Goal: Task Accomplishment & Management: Use online tool/utility

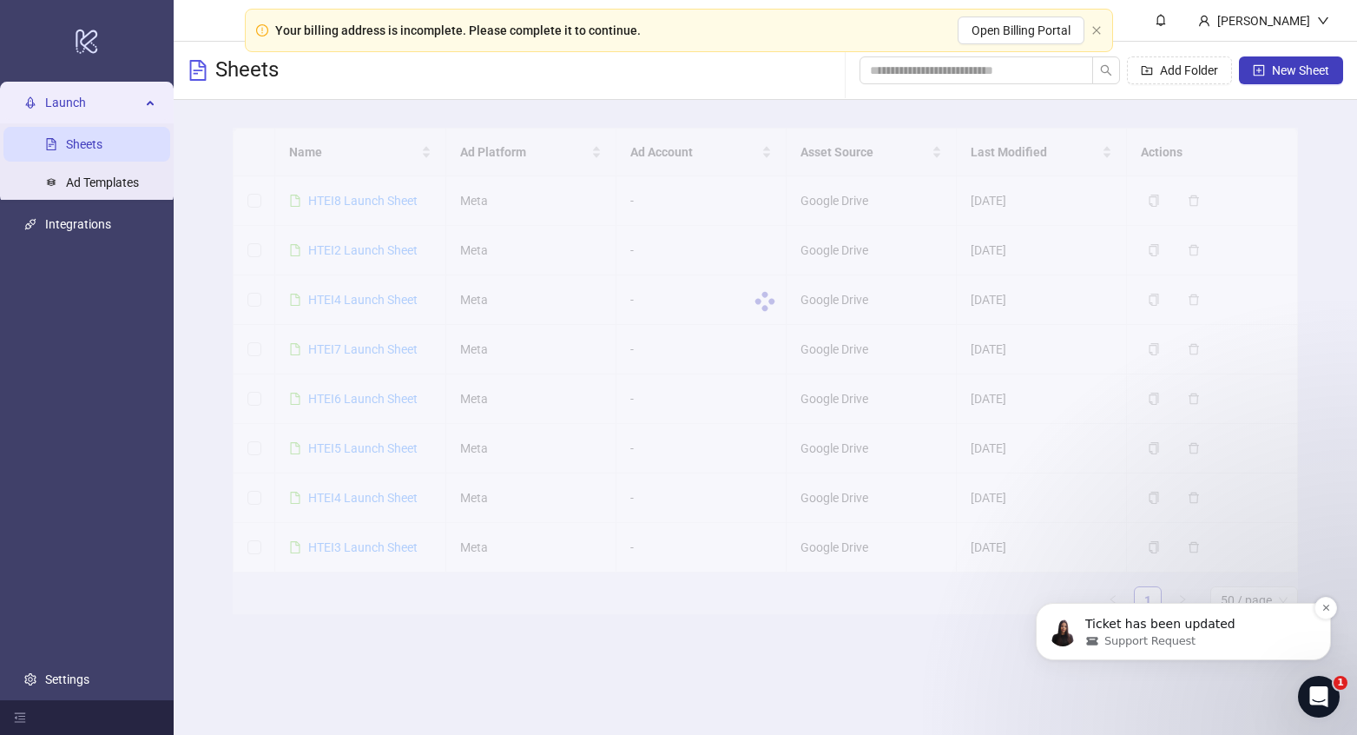
click at [1224, 645] on div "Support Request" at bounding box center [1198, 641] width 224 height 16
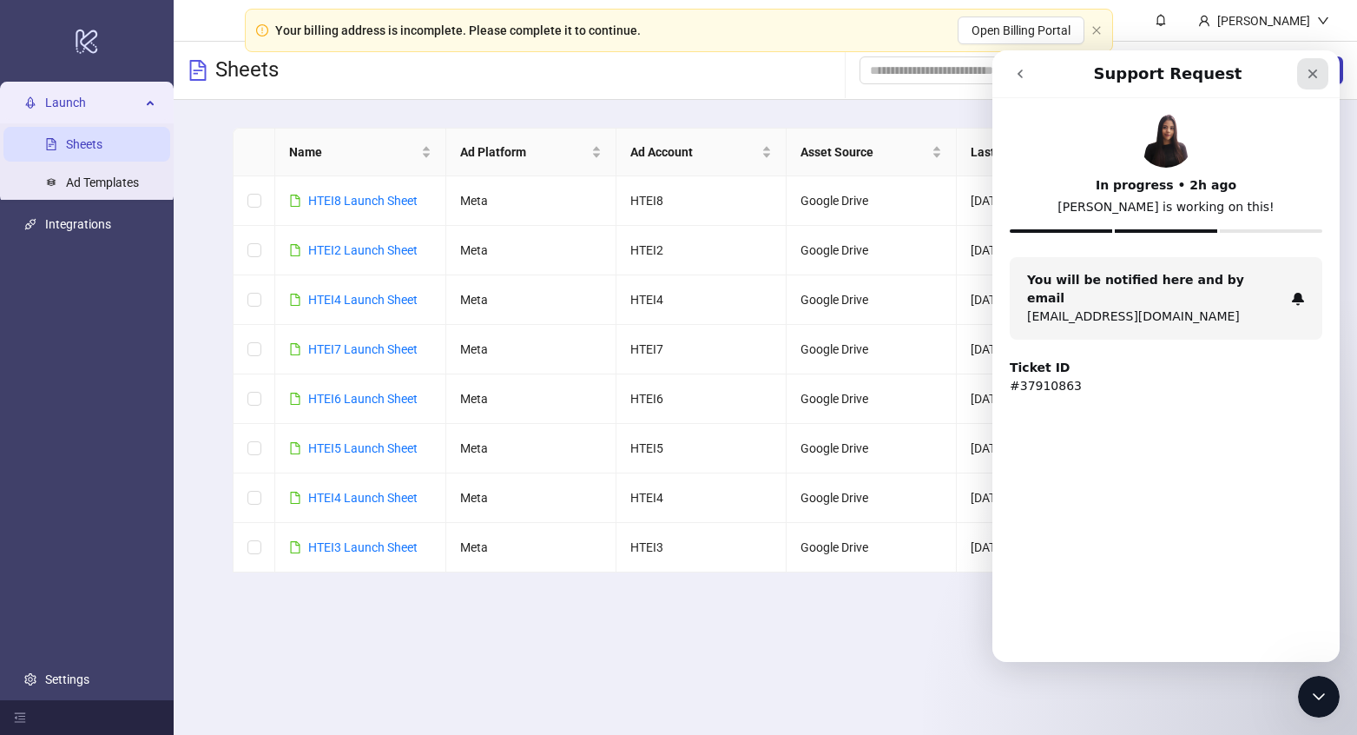
click at [1311, 74] on icon "Close" at bounding box center [1313, 74] width 14 height 14
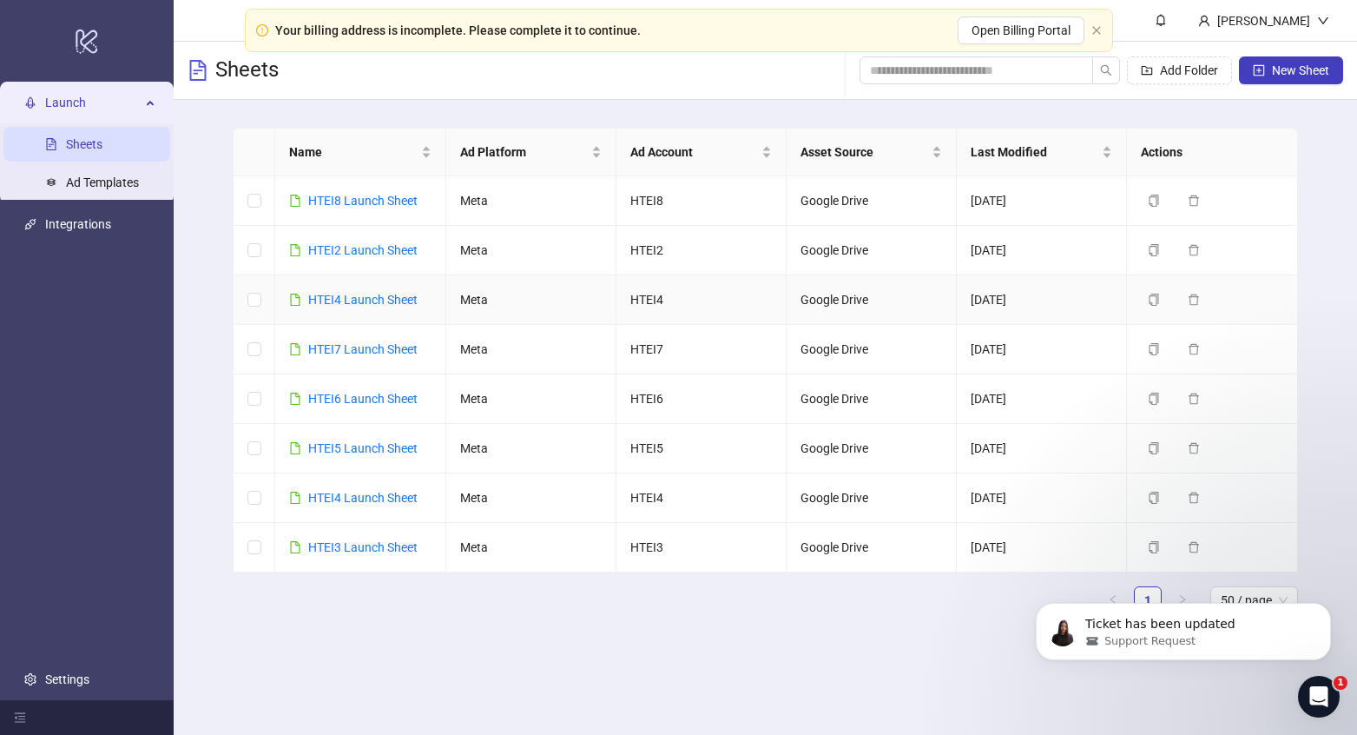
click at [338, 284] on td "HTEI4 Launch Sheet" at bounding box center [360, 300] width 170 height 50
click at [338, 297] on link "HTEI4 Launch Sheet" at bounding box center [362, 300] width 109 height 14
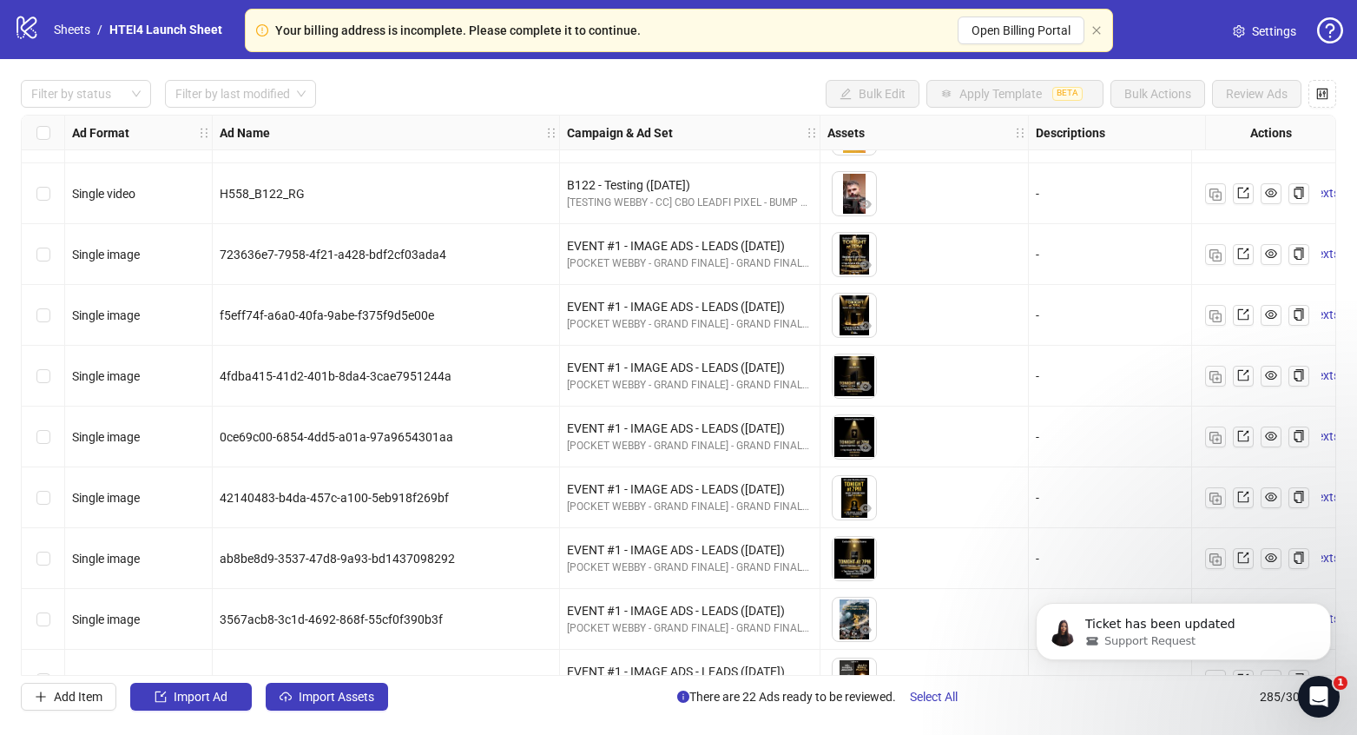
scroll to position [14414, 0]
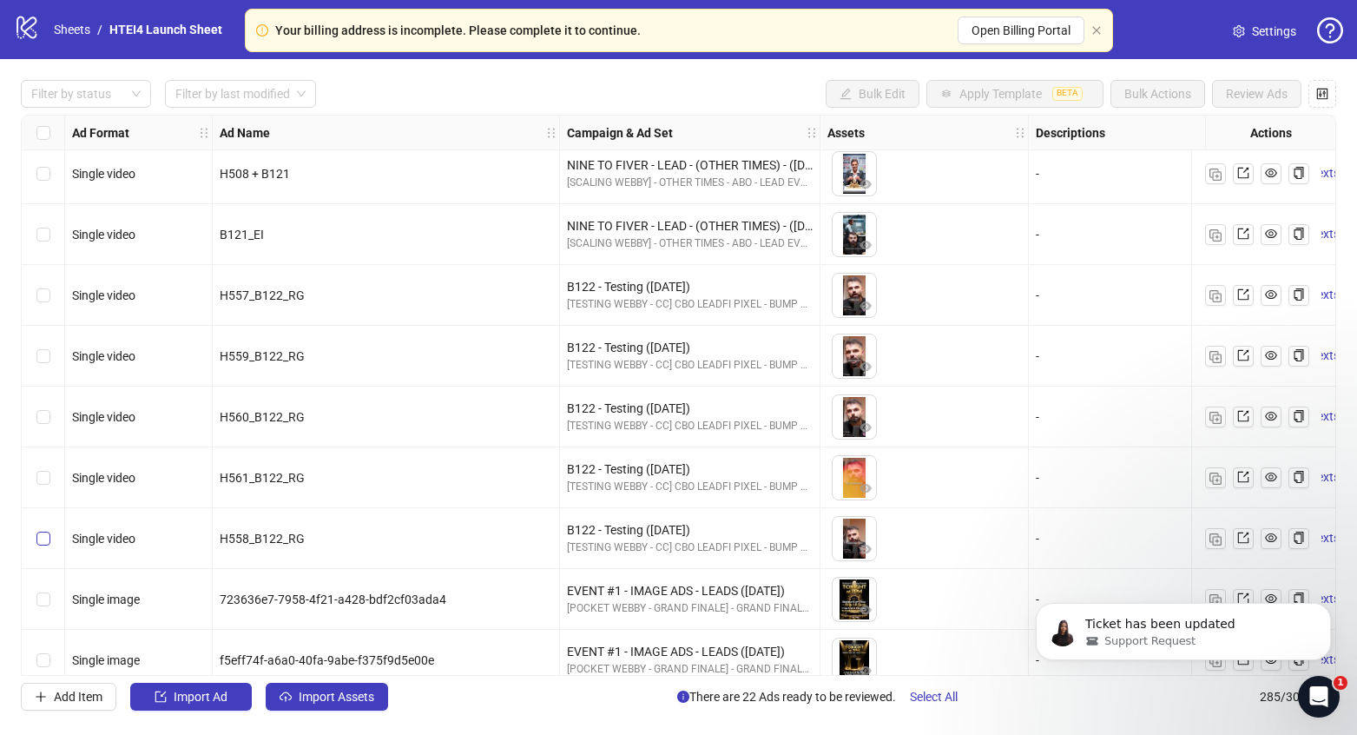
click at [39, 547] on label "Select row 244" at bounding box center [43, 538] width 14 height 19
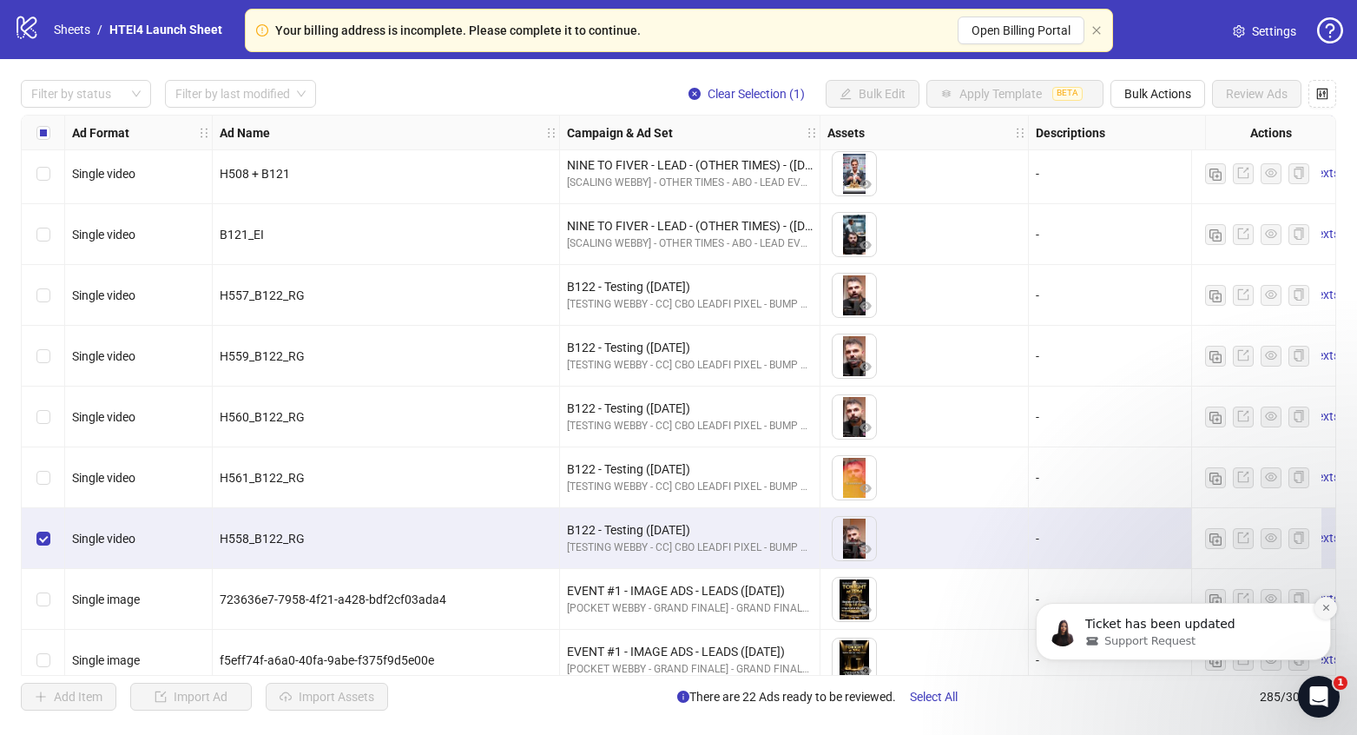
click at [1325, 609] on icon "Dismiss notification" at bounding box center [1327, 608] width 10 height 10
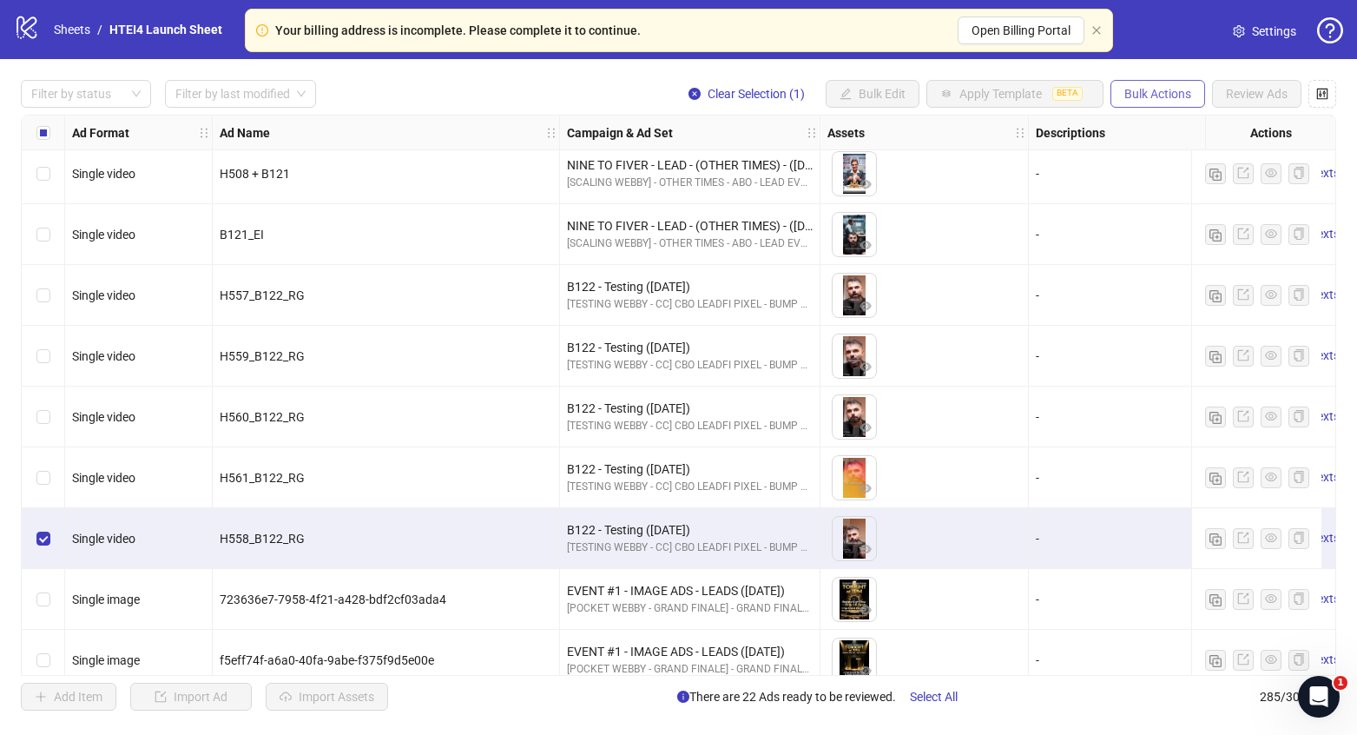
click at [1135, 92] on span "Bulk Actions" at bounding box center [1158, 94] width 67 height 14
click at [1152, 191] on span "Duplicate with assets" at bounding box center [1182, 184] width 119 height 19
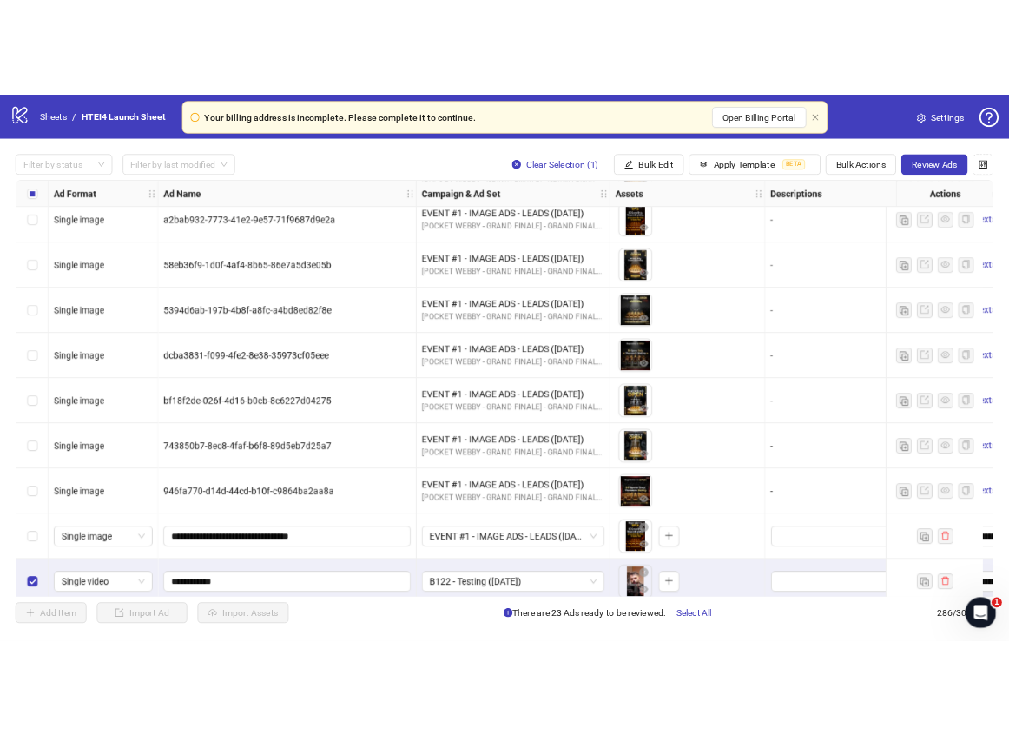
scroll to position [16869, 0]
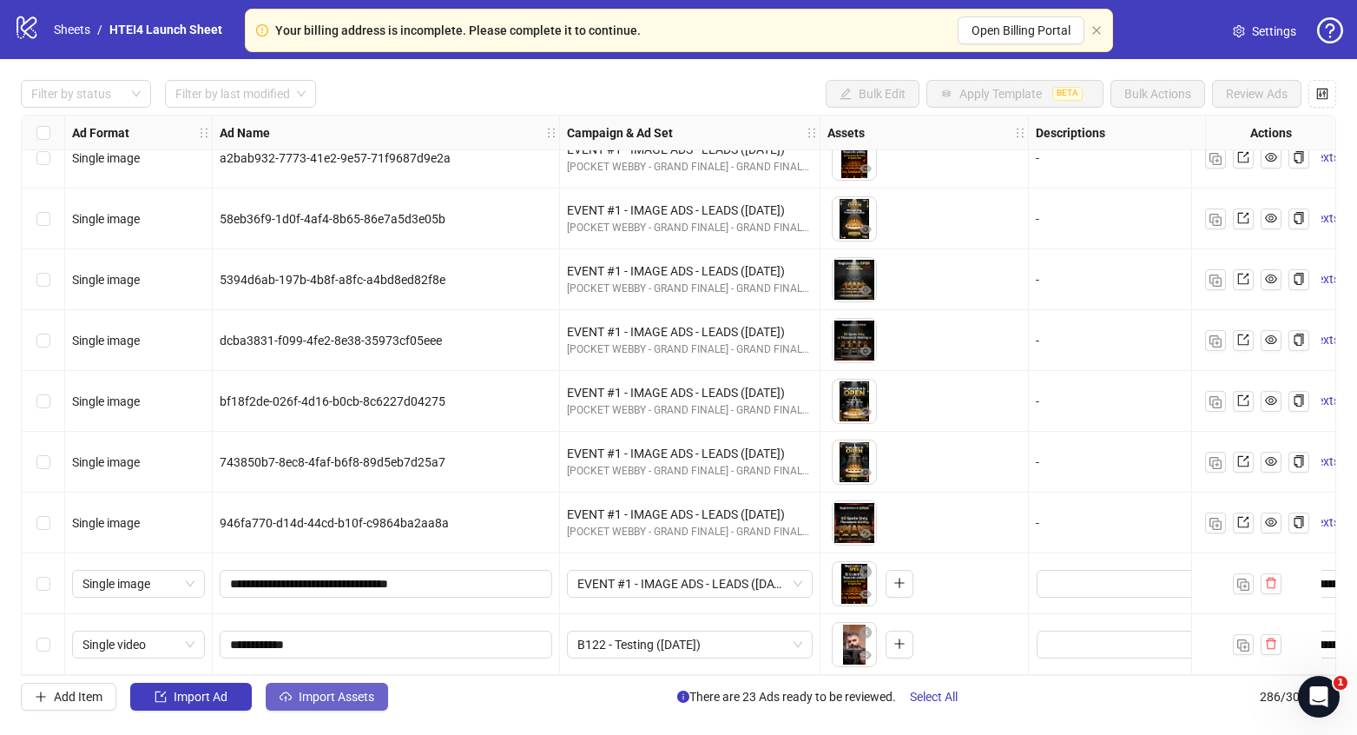
click at [353, 695] on span "Import Assets" at bounding box center [337, 697] width 76 height 14
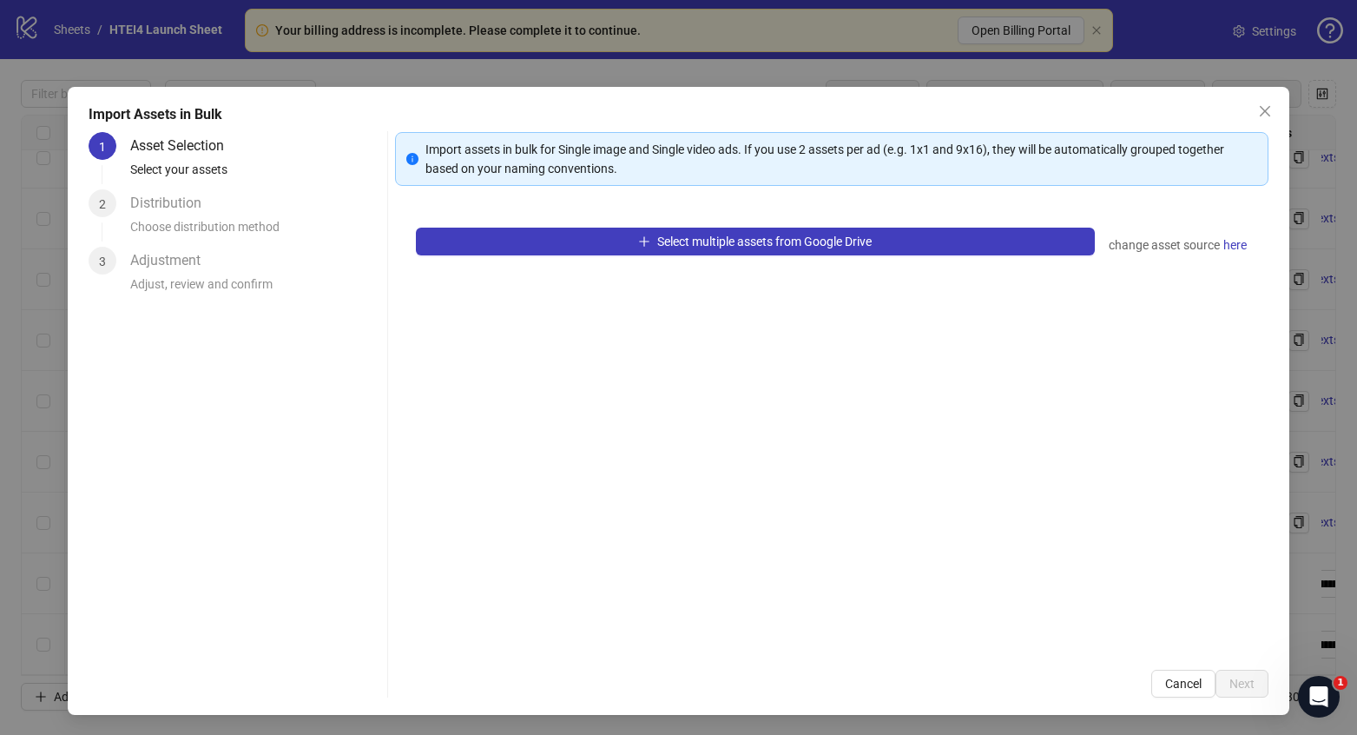
click at [558, 209] on div "Select multiple assets from Google Drive change asset source here" at bounding box center [832, 428] width 874 height 442
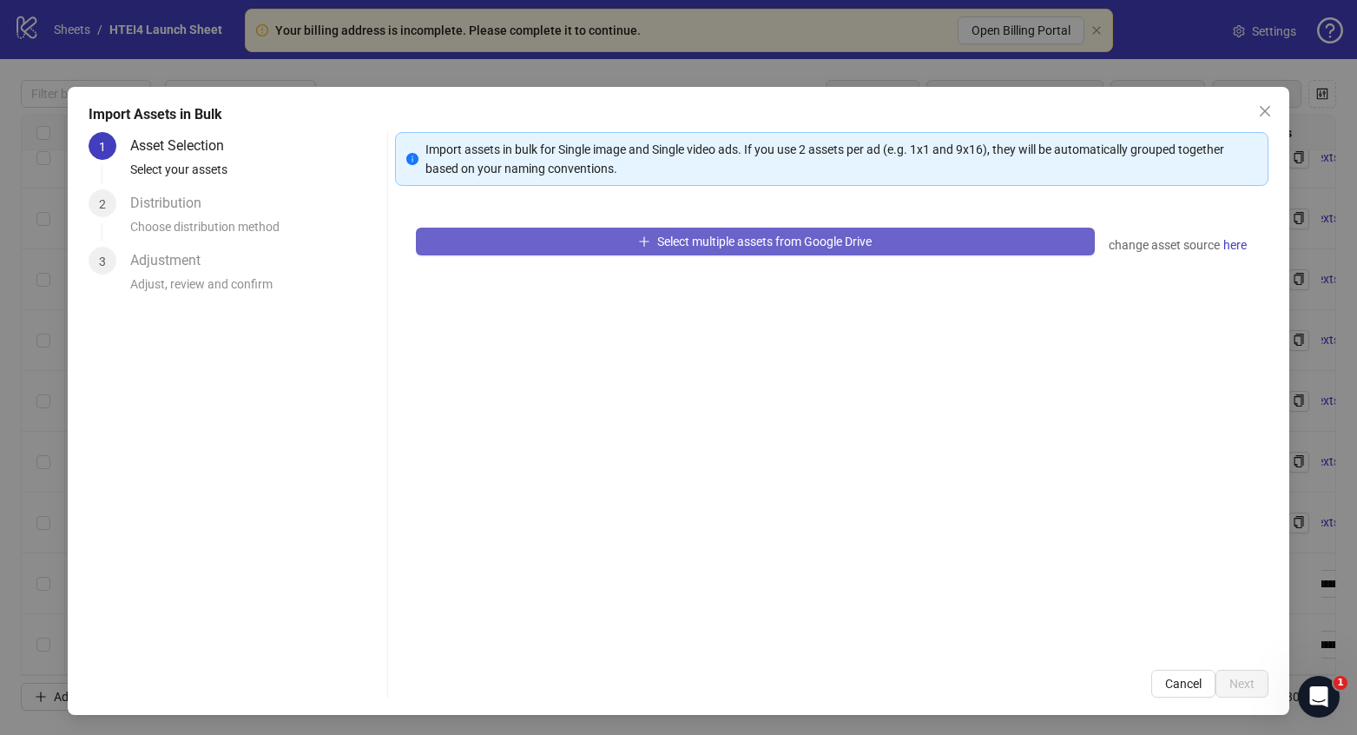
click at [558, 231] on button "Select multiple assets from Google Drive" at bounding box center [755, 242] width 679 height 28
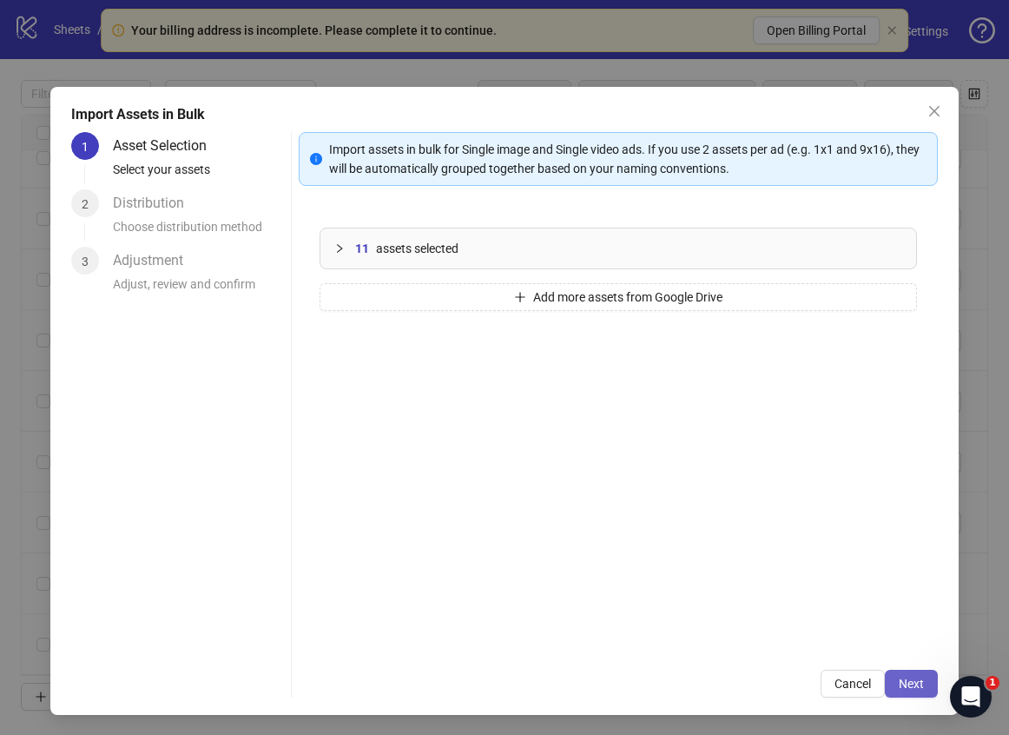
click at [911, 677] on span "Next" at bounding box center [911, 684] width 25 height 14
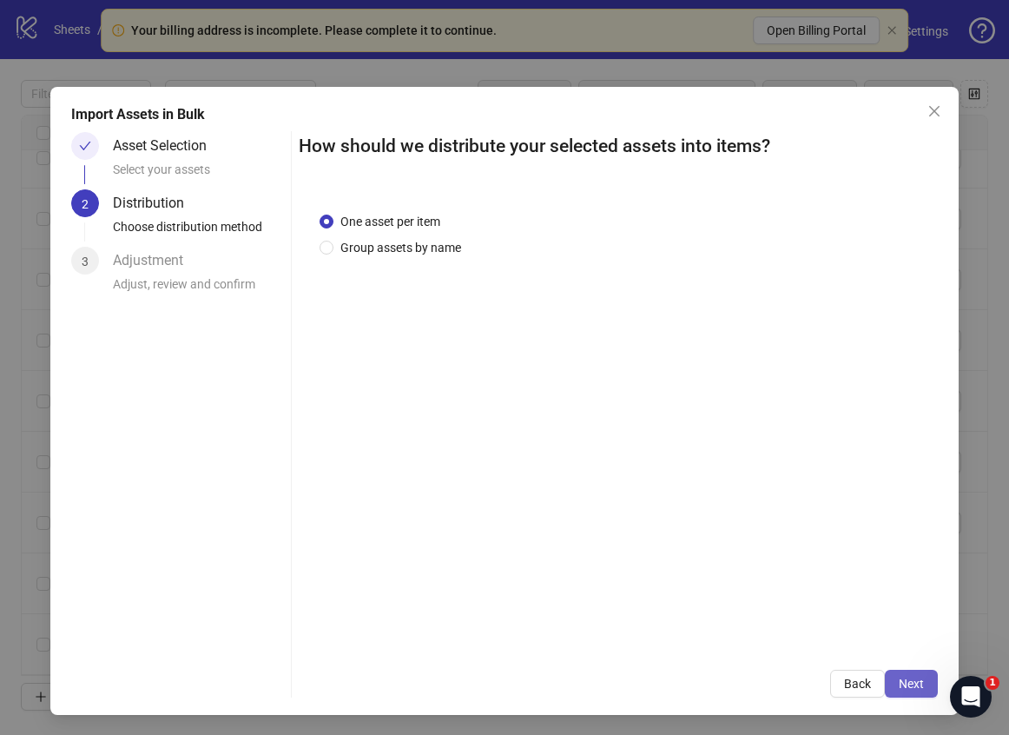
click at [914, 677] on span "Next" at bounding box center [911, 684] width 25 height 14
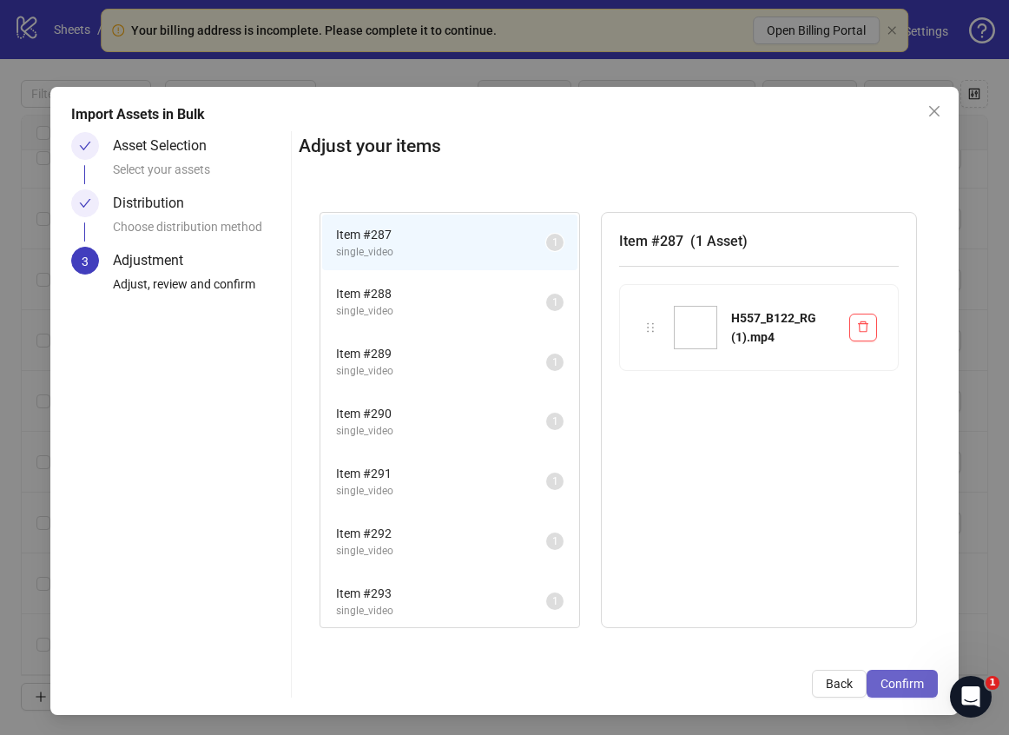
click at [912, 683] on span "Confirm" at bounding box center [902, 684] width 43 height 14
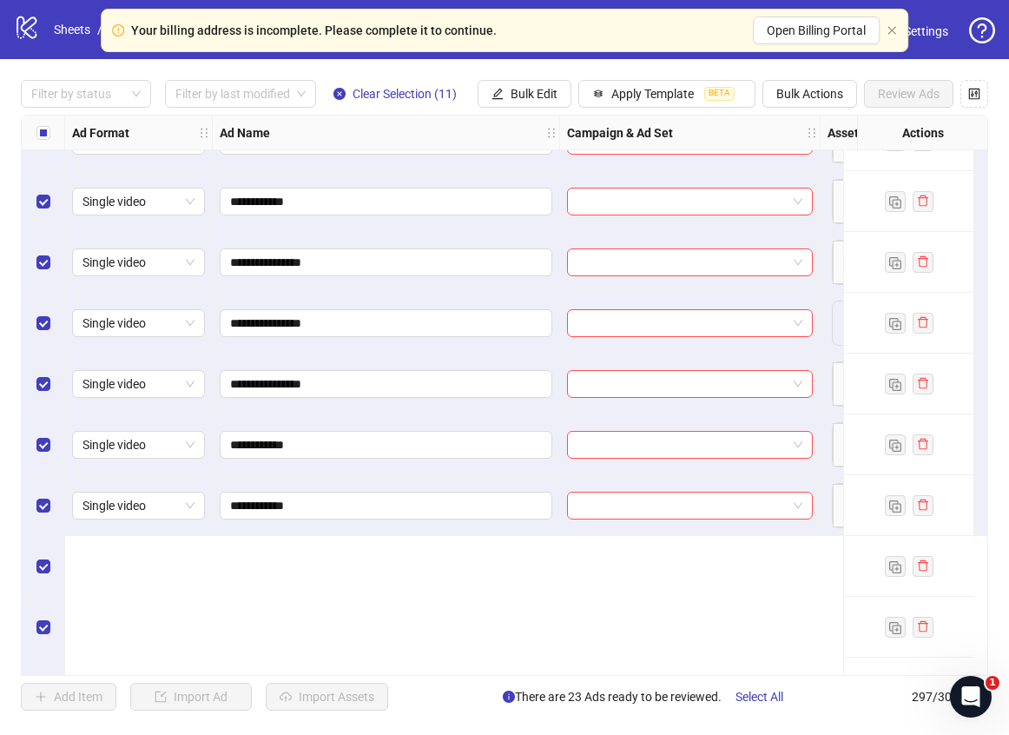
scroll to position [17175, 0]
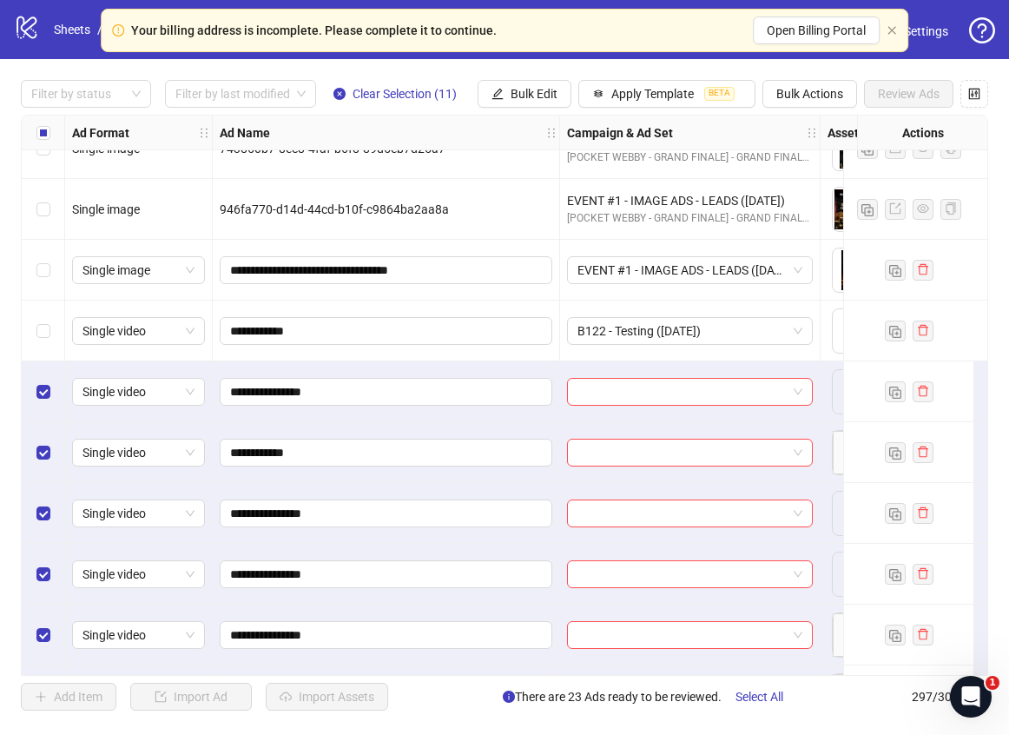
click at [31, 125] on div "Select all rows" at bounding box center [43, 133] width 43 height 35
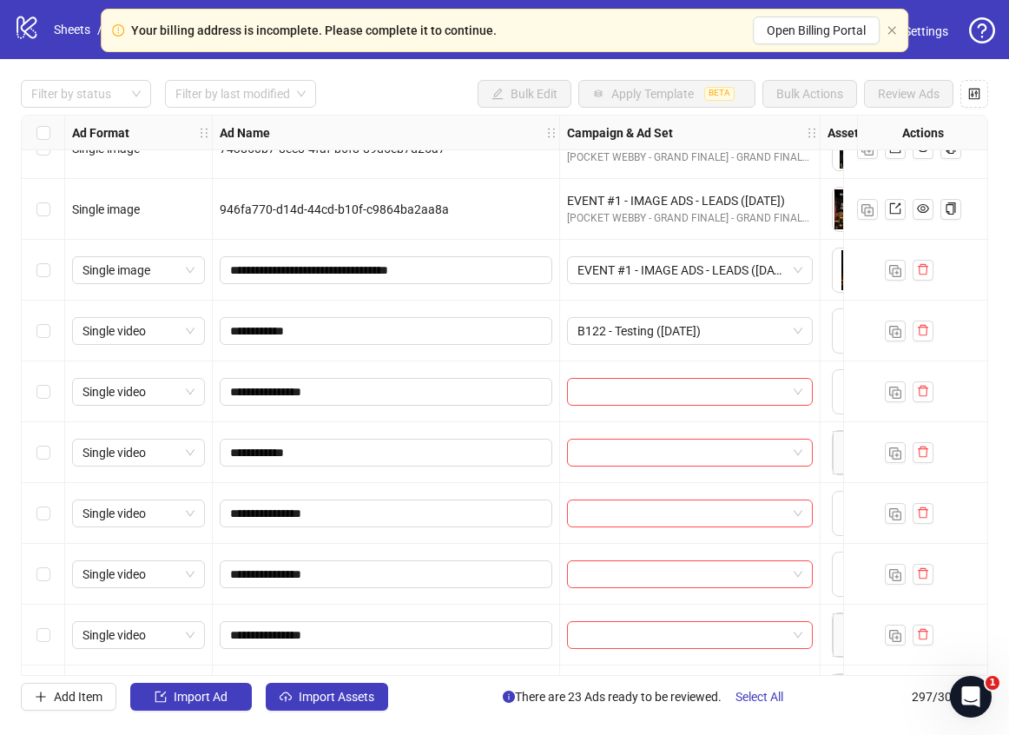
click at [46, 381] on div "Select row 287" at bounding box center [43, 391] width 43 height 61
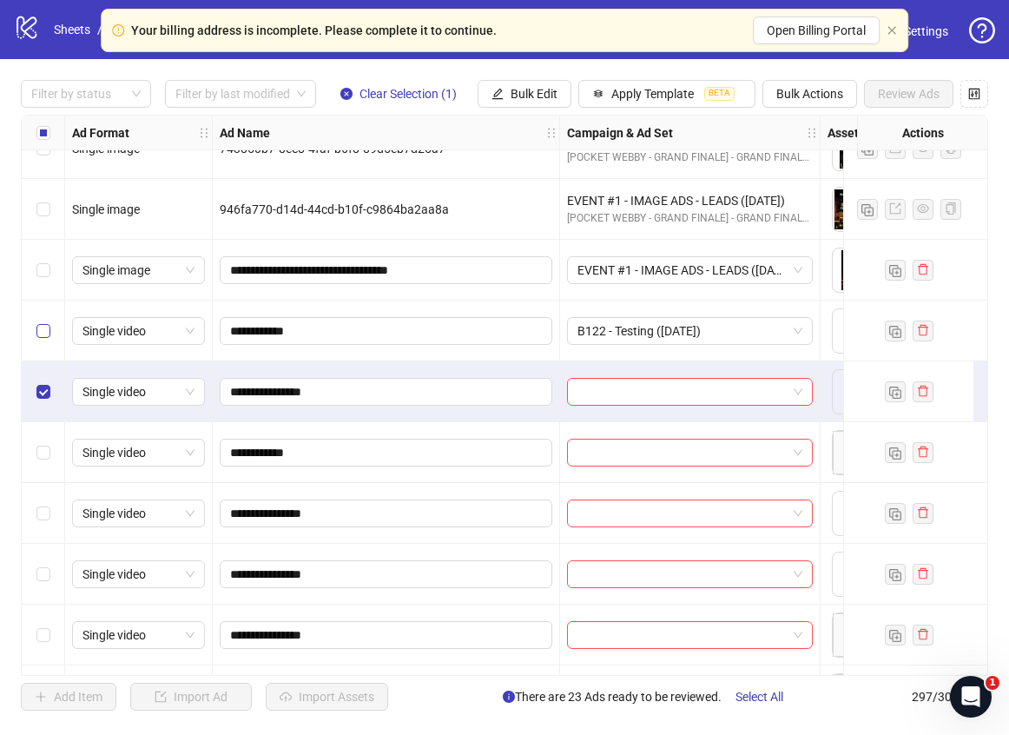
click at [43, 323] on label "Select row 286" at bounding box center [43, 330] width 14 height 19
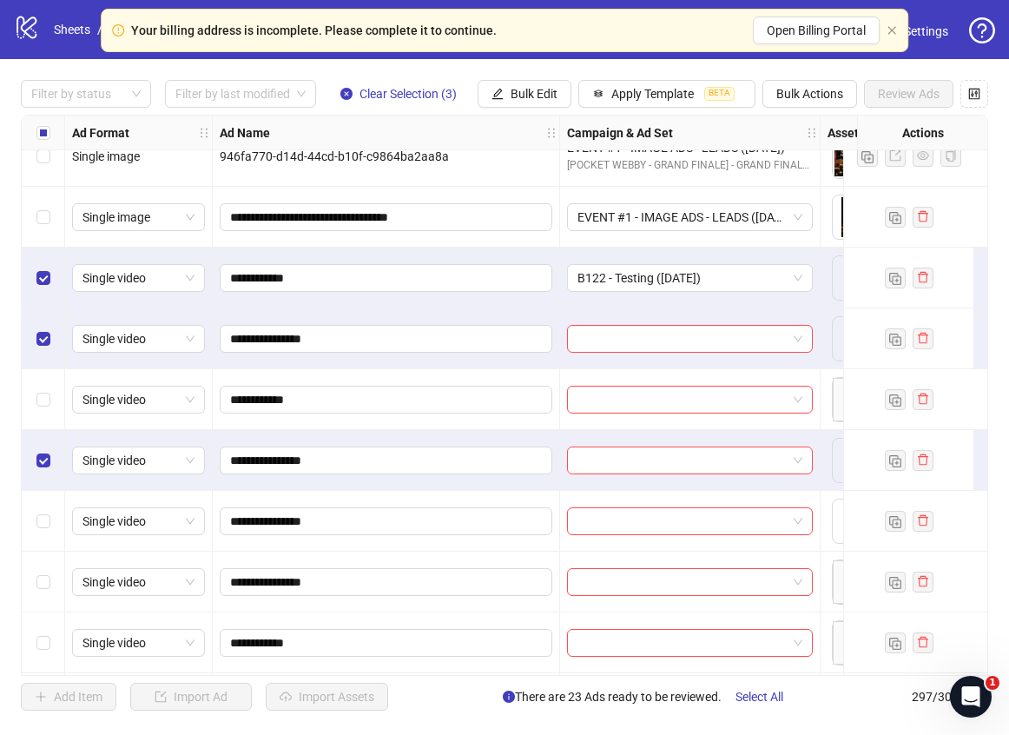
scroll to position [17311, 0]
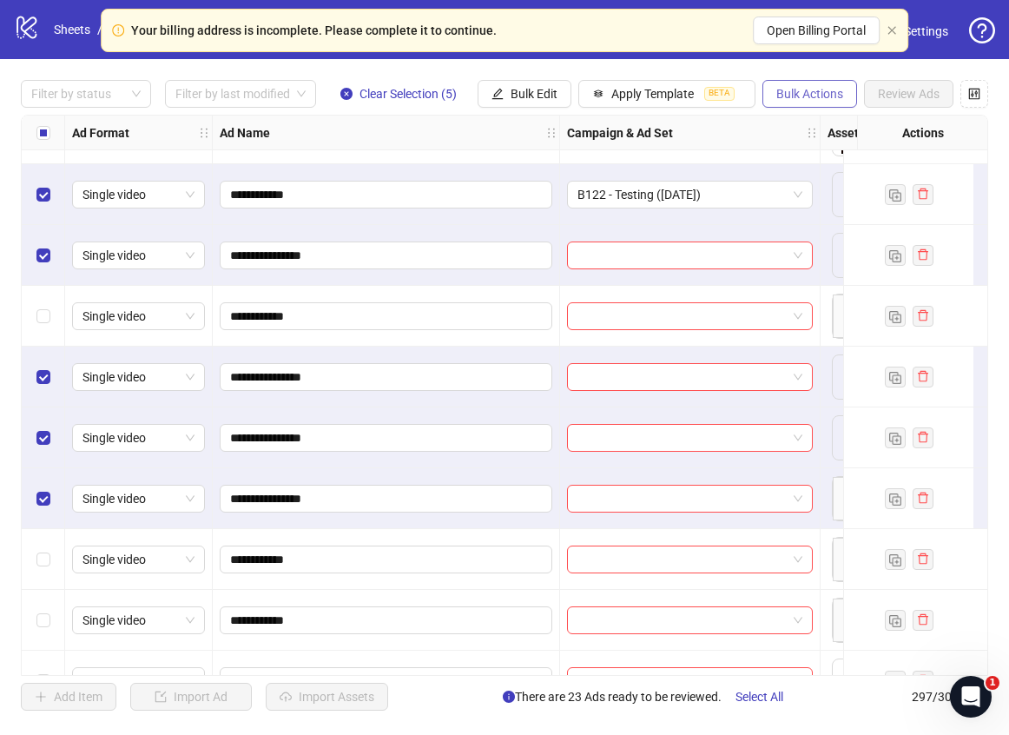
click at [834, 88] on span "Bulk Actions" at bounding box center [809, 94] width 67 height 14
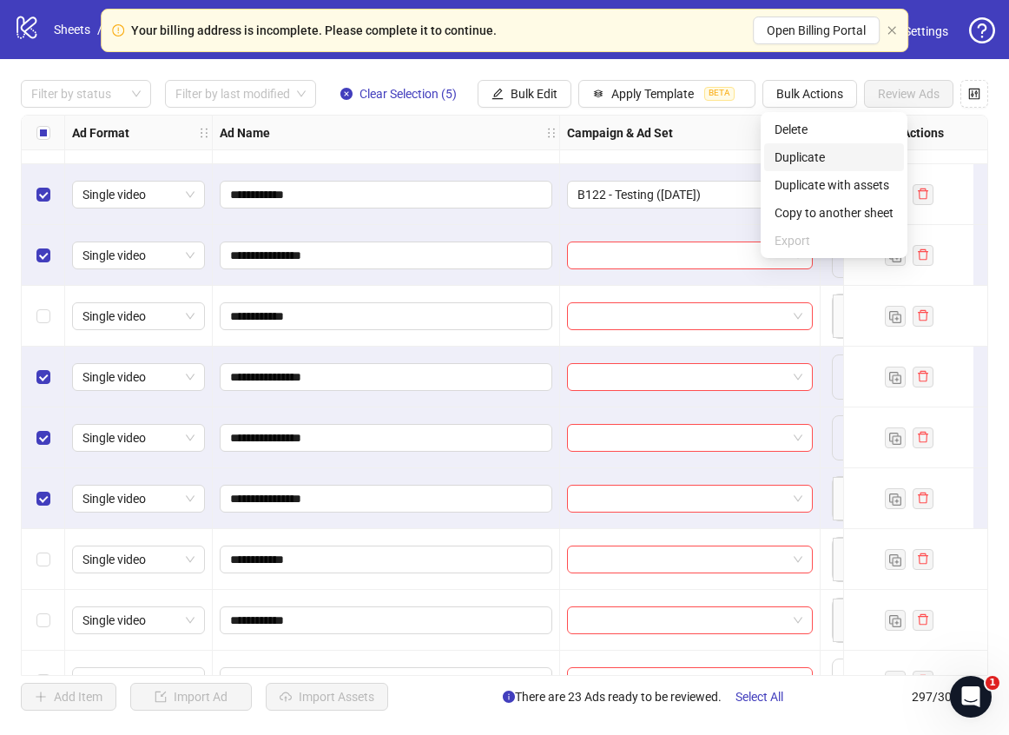
click at [824, 143] on li "Duplicate" at bounding box center [834, 157] width 140 height 28
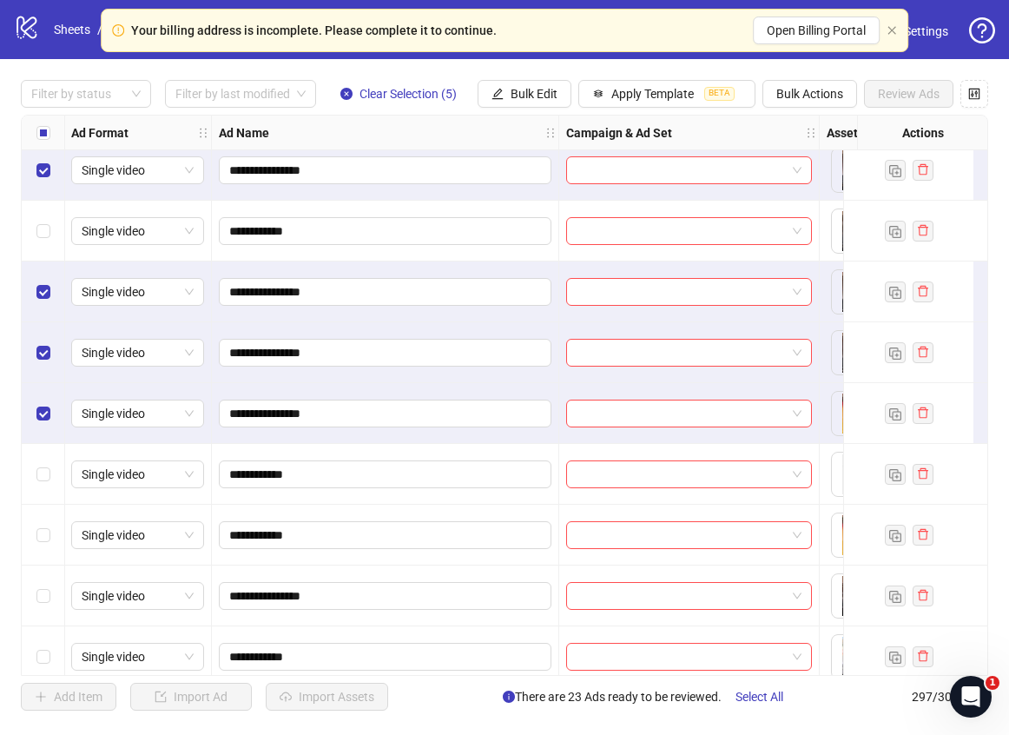
scroll to position [17429, 1]
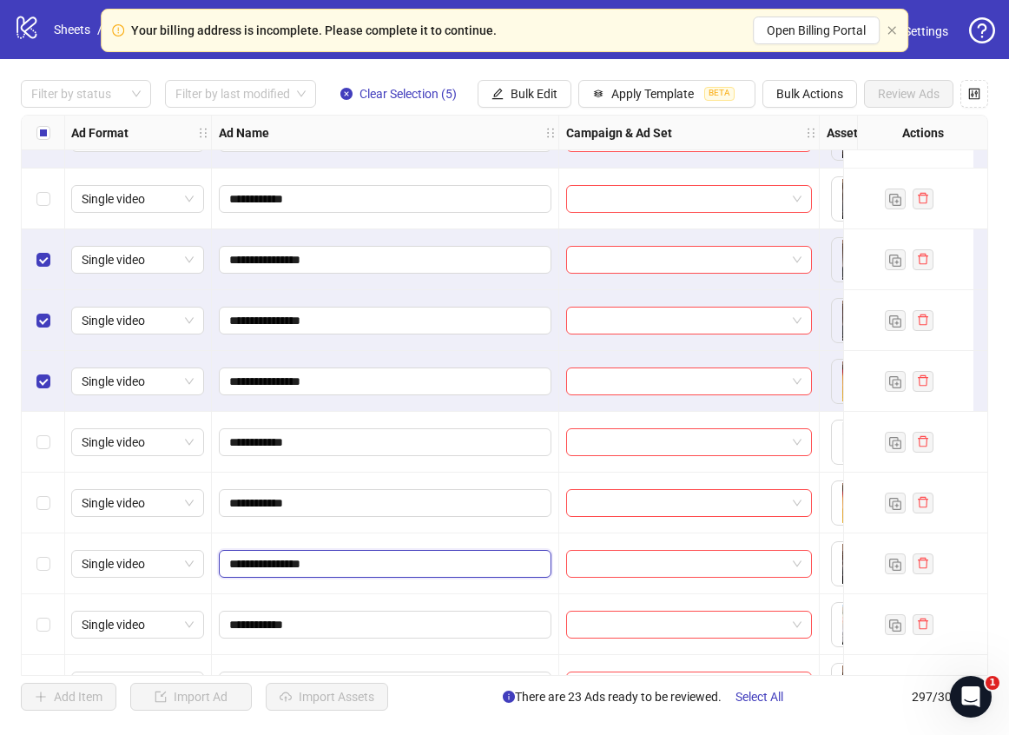
click at [334, 556] on input "**********" at bounding box center [383, 563] width 308 height 19
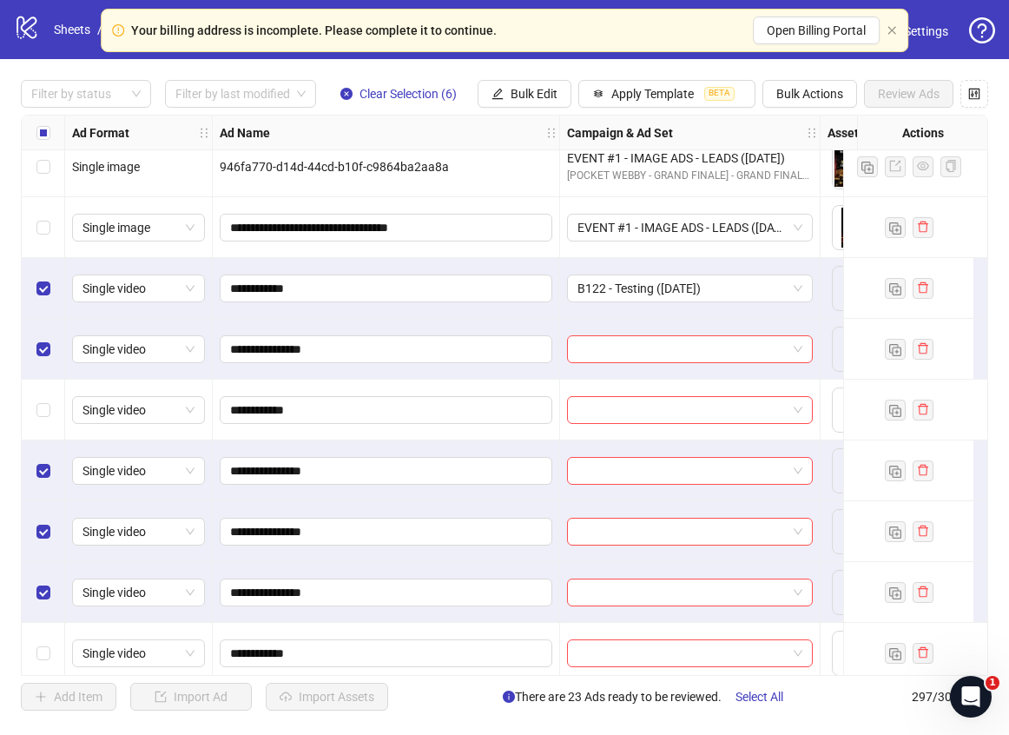
scroll to position [17181, 0]
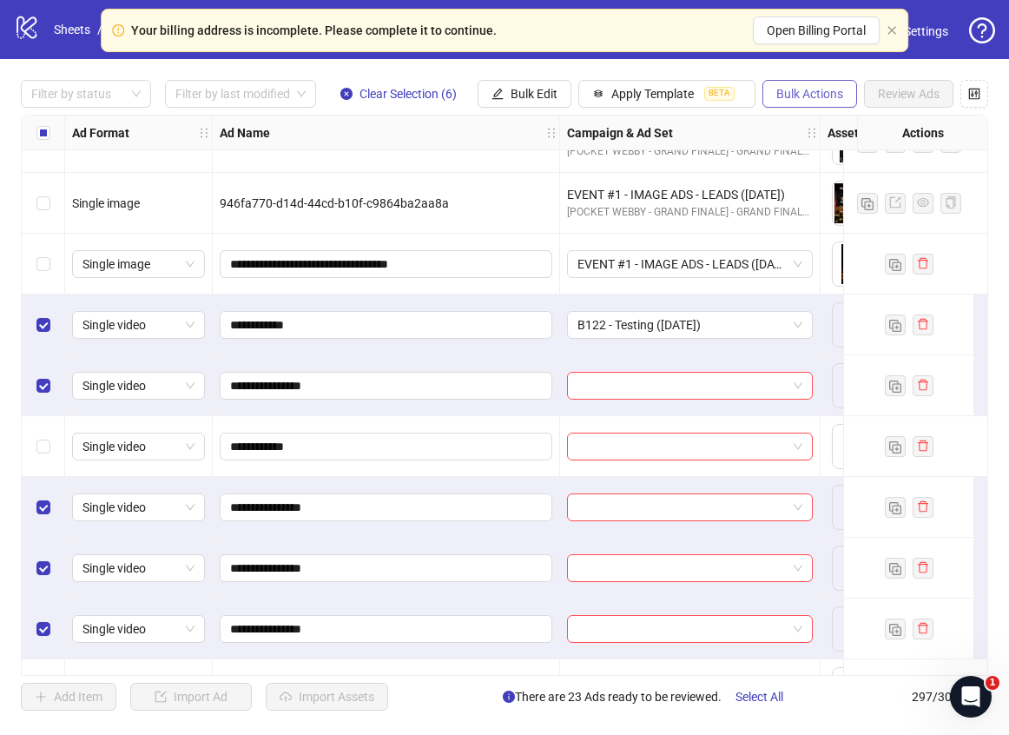
click at [823, 87] on span "Bulk Actions" at bounding box center [809, 94] width 67 height 14
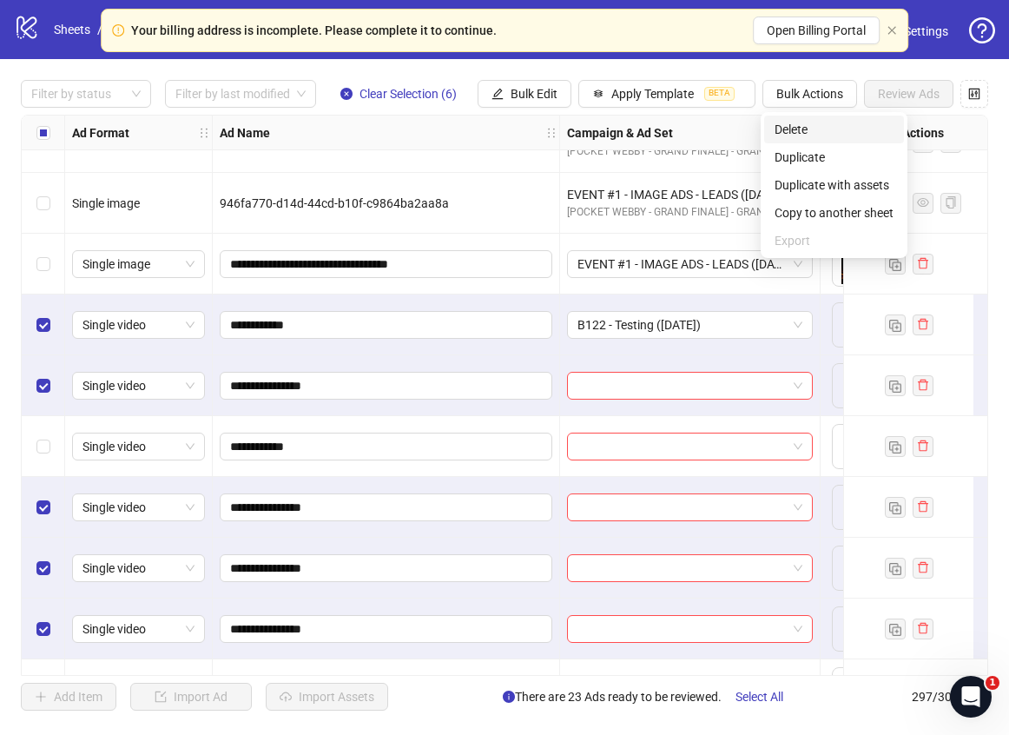
click at [831, 136] on span "Delete" at bounding box center [834, 129] width 119 height 19
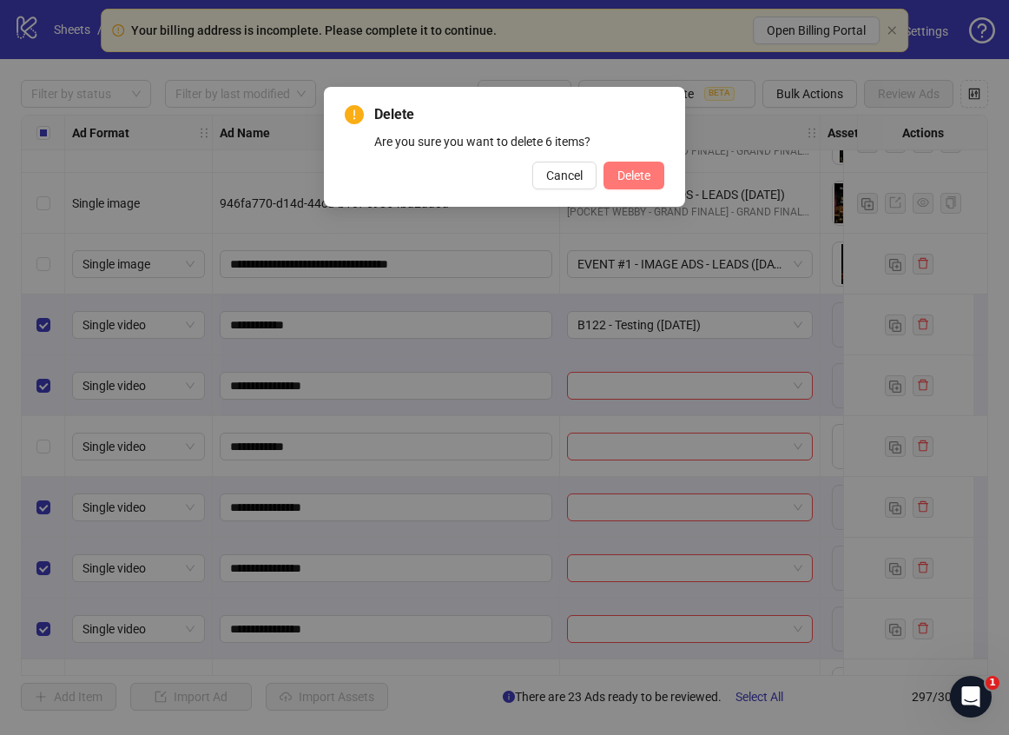
click at [649, 178] on span "Delete" at bounding box center [633, 175] width 33 height 14
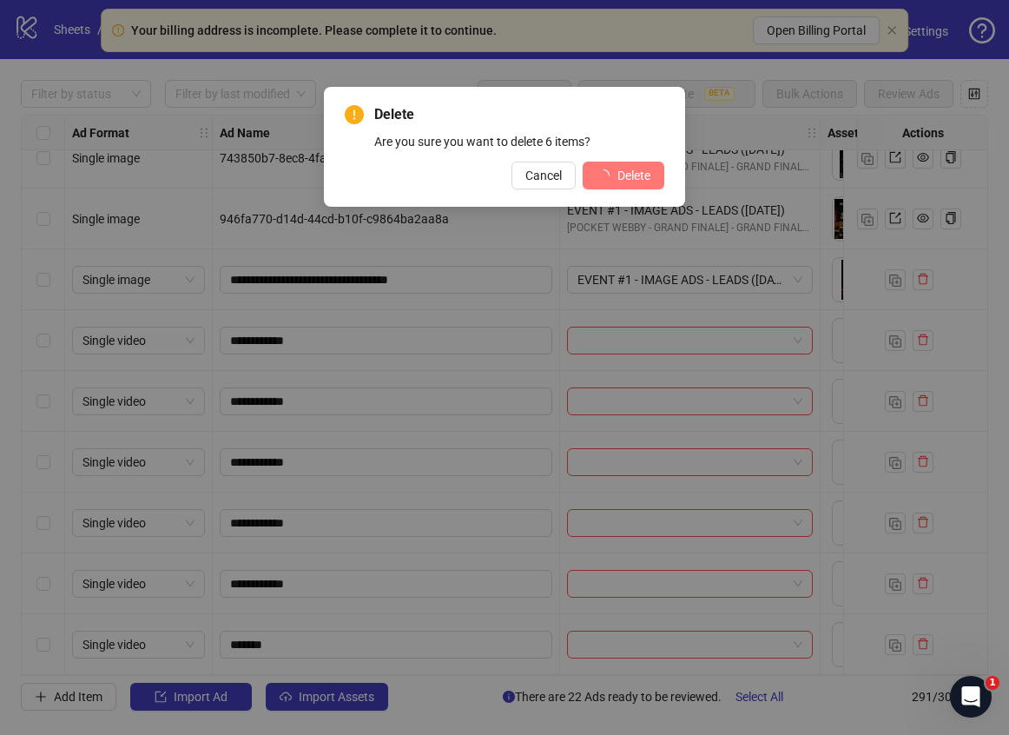
scroll to position [17172, 0]
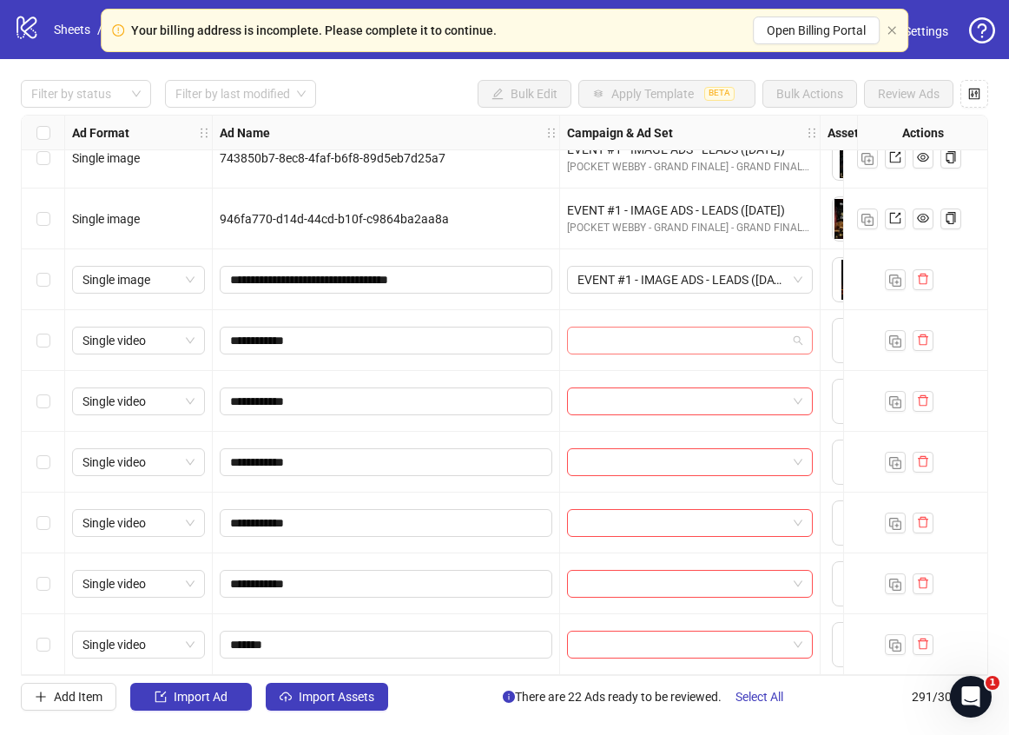
click at [648, 333] on input "search" at bounding box center [682, 340] width 209 height 26
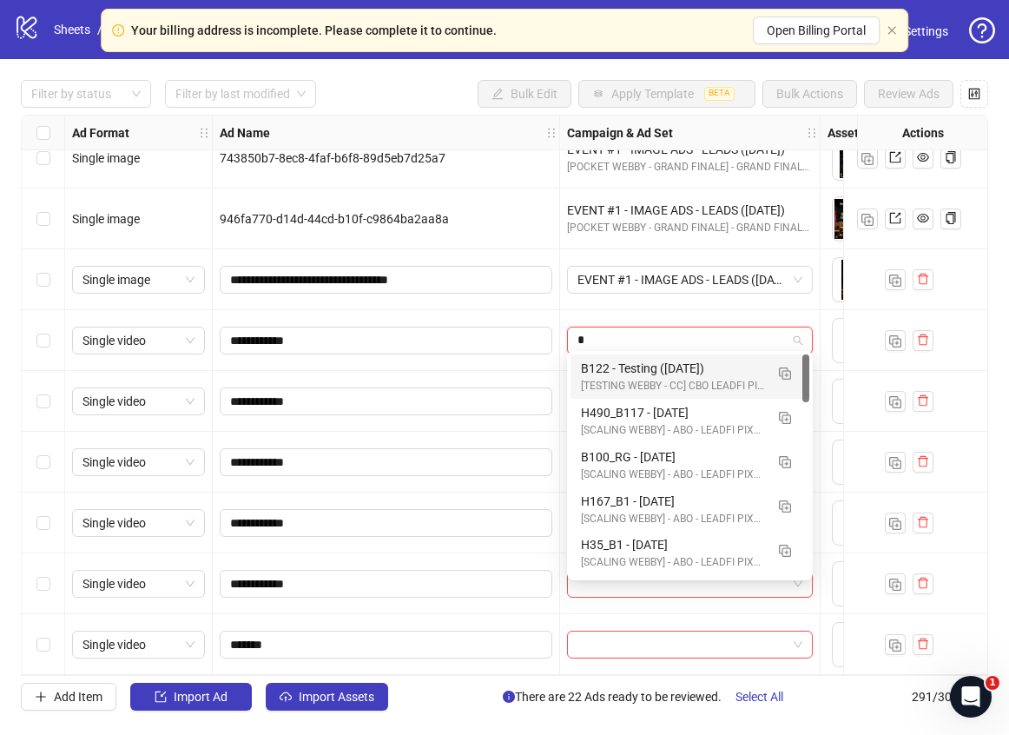
type input "**"
click at [635, 359] on div "B122 - Testing ([DATE])" at bounding box center [672, 368] width 183 height 19
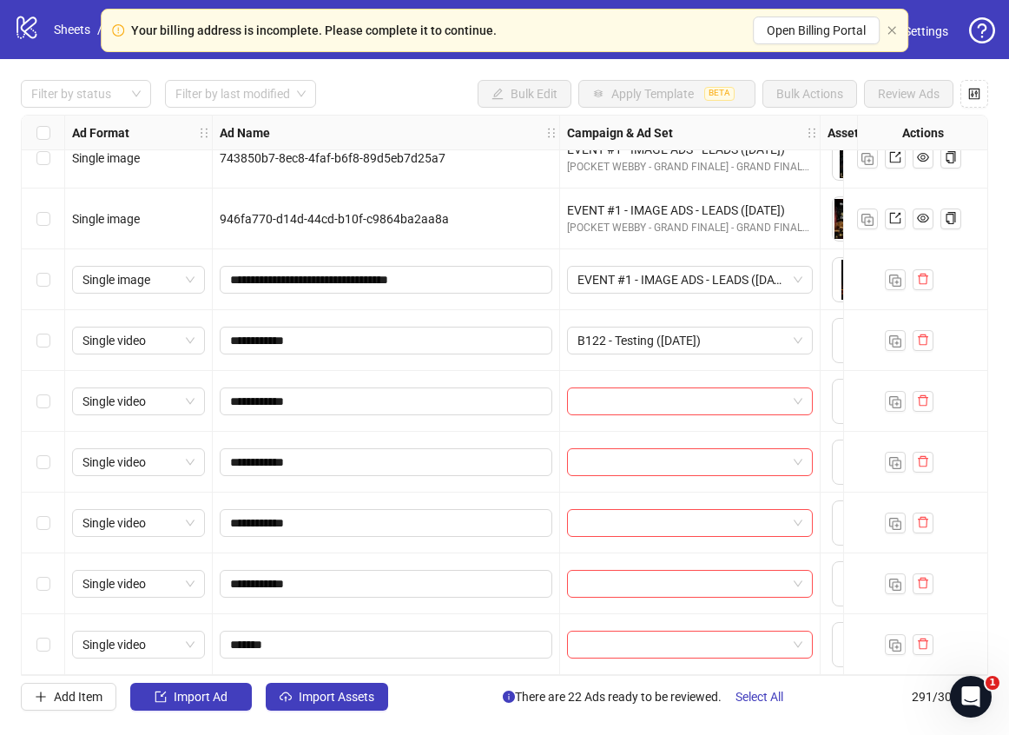
click at [634, 377] on div at bounding box center [690, 401] width 261 height 61
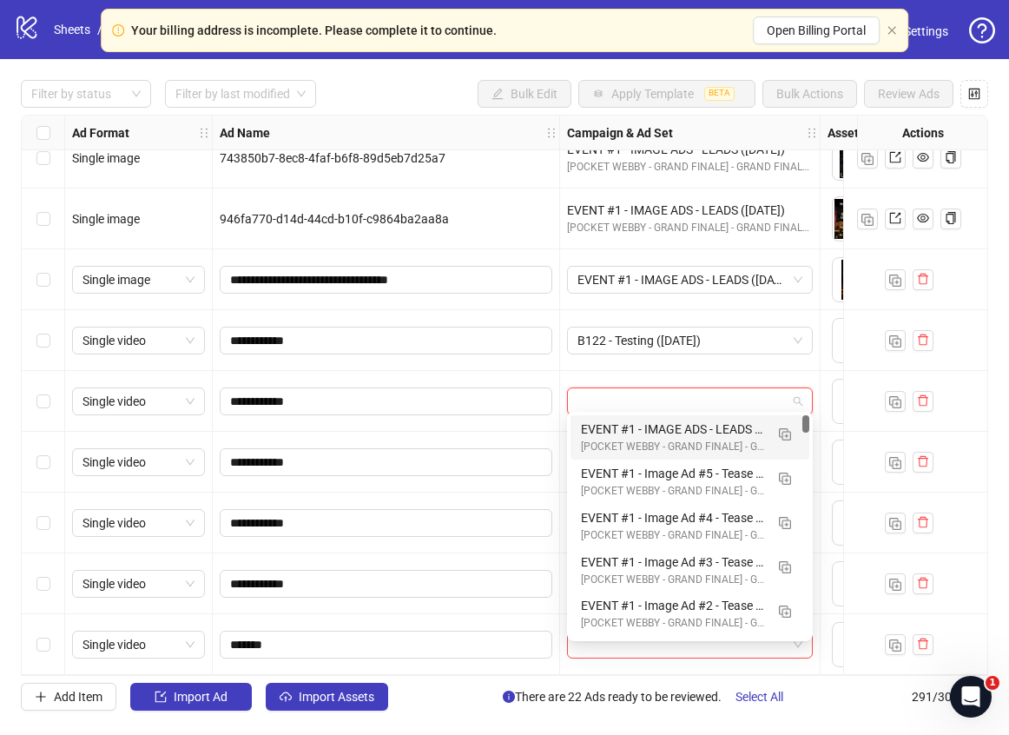
click at [630, 388] on input "search" at bounding box center [682, 401] width 209 height 26
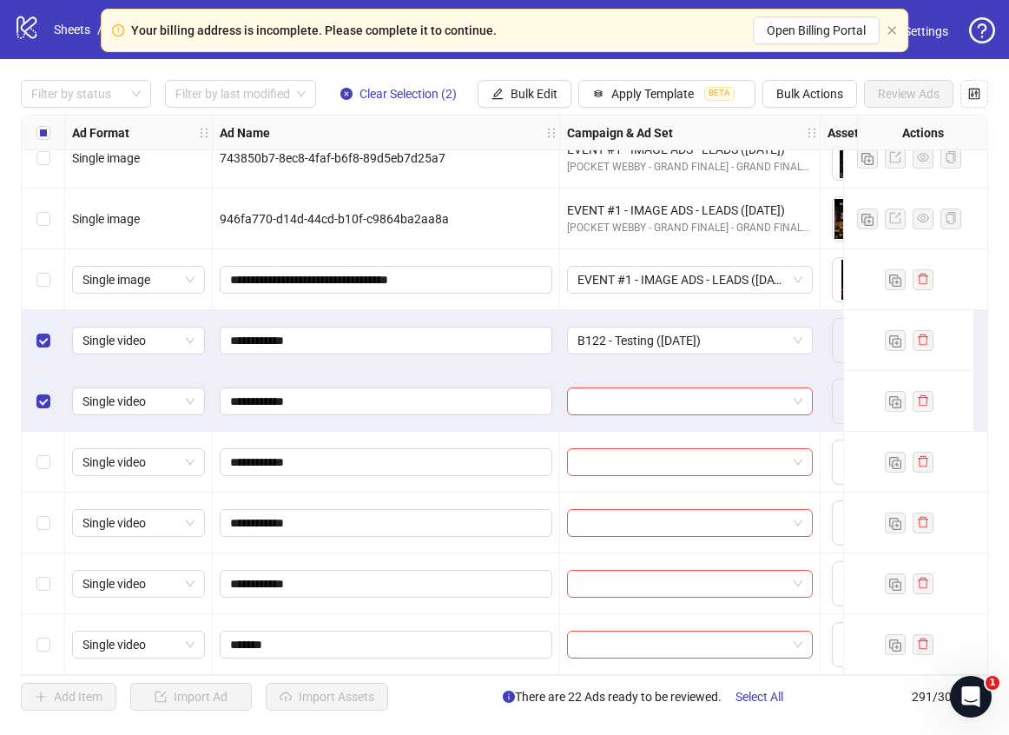
click at [41, 439] on div "Select row 288" at bounding box center [43, 462] width 43 height 61
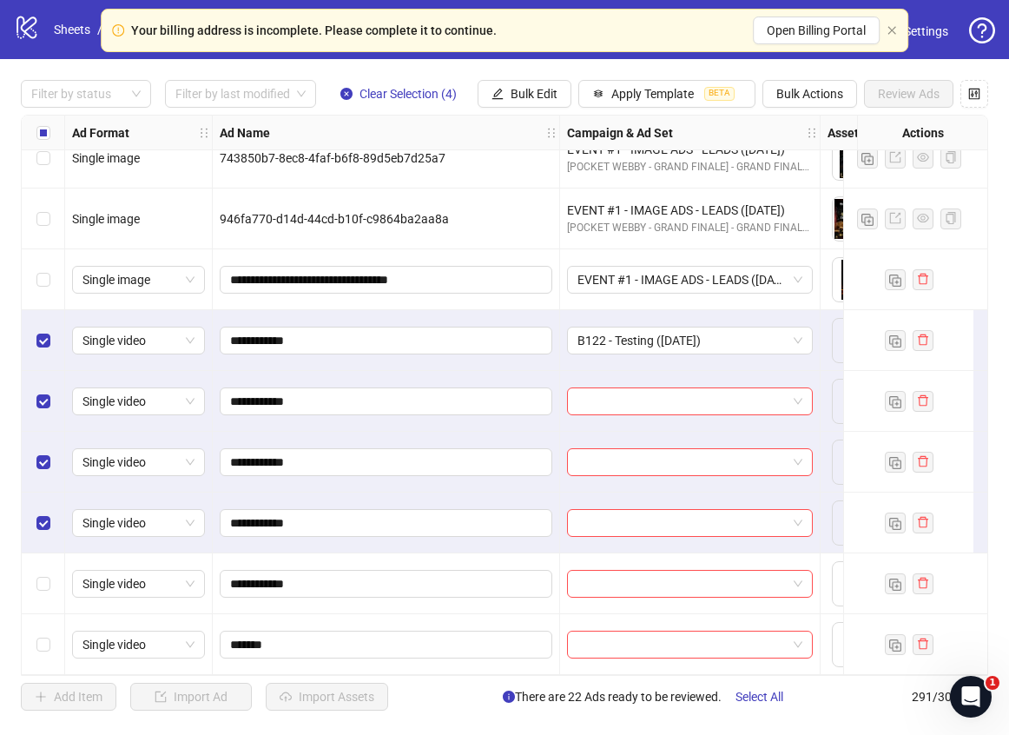
click at [49, 588] on div "Select row 290" at bounding box center [43, 583] width 43 height 61
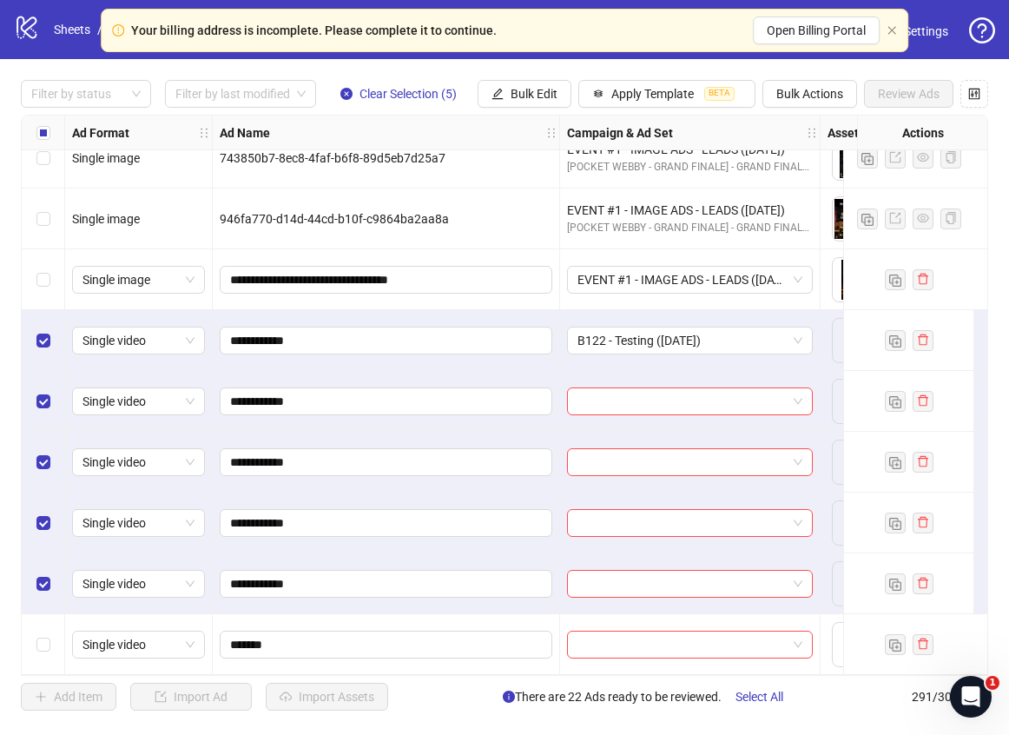
click at [49, 596] on div "Select row 290" at bounding box center [43, 583] width 43 height 61
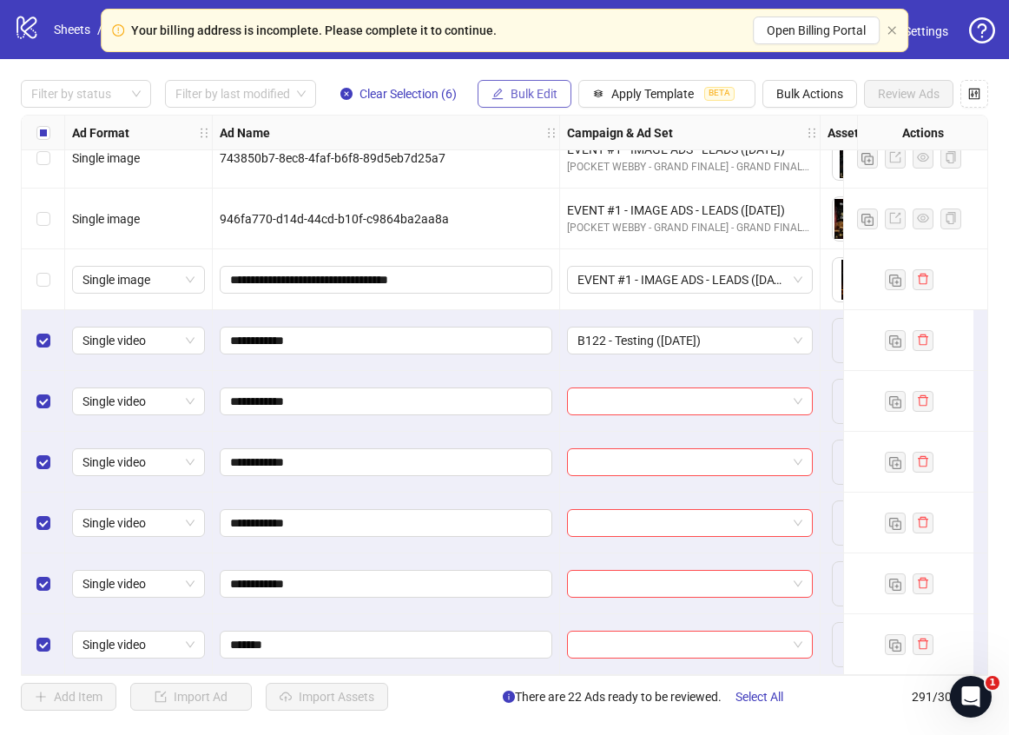
click at [549, 92] on span "Bulk Edit" at bounding box center [534, 94] width 47 height 14
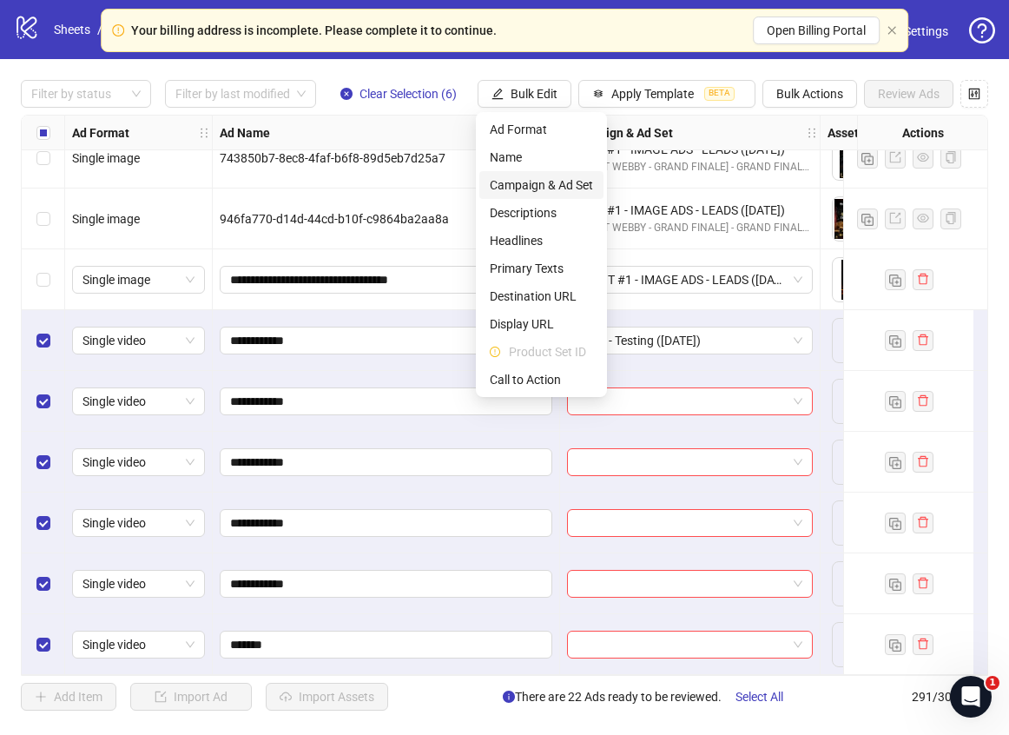
click at [535, 187] on span "Campaign & Ad Set" at bounding box center [541, 184] width 103 height 19
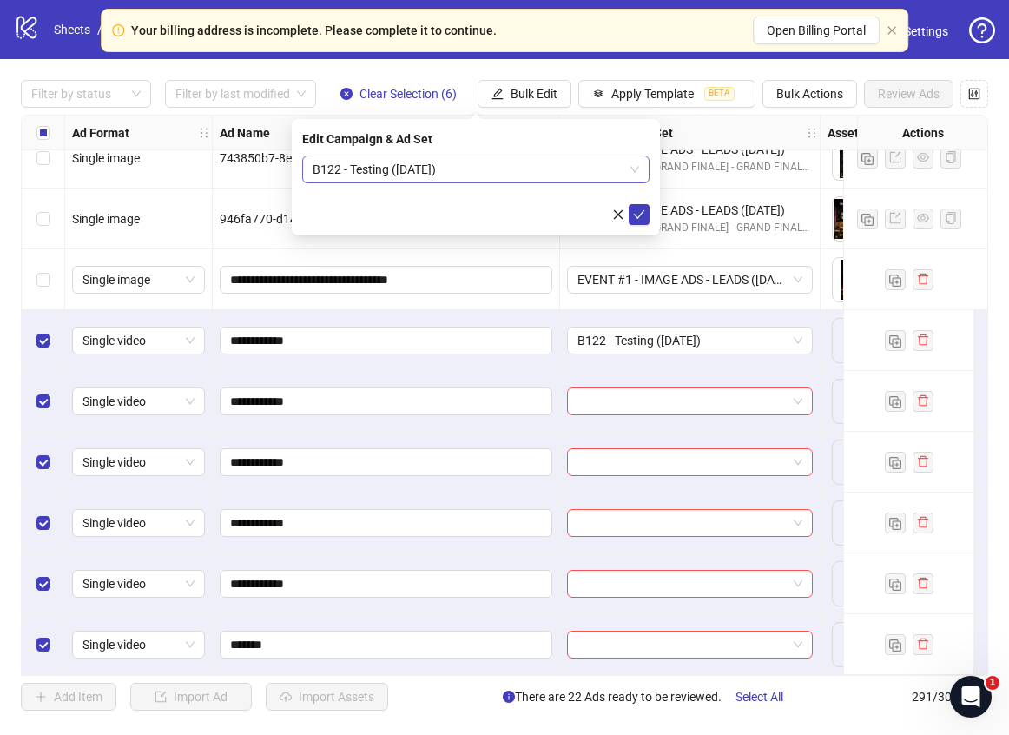
click at [547, 164] on span "B122 - Testing ([DATE])" at bounding box center [476, 169] width 327 height 26
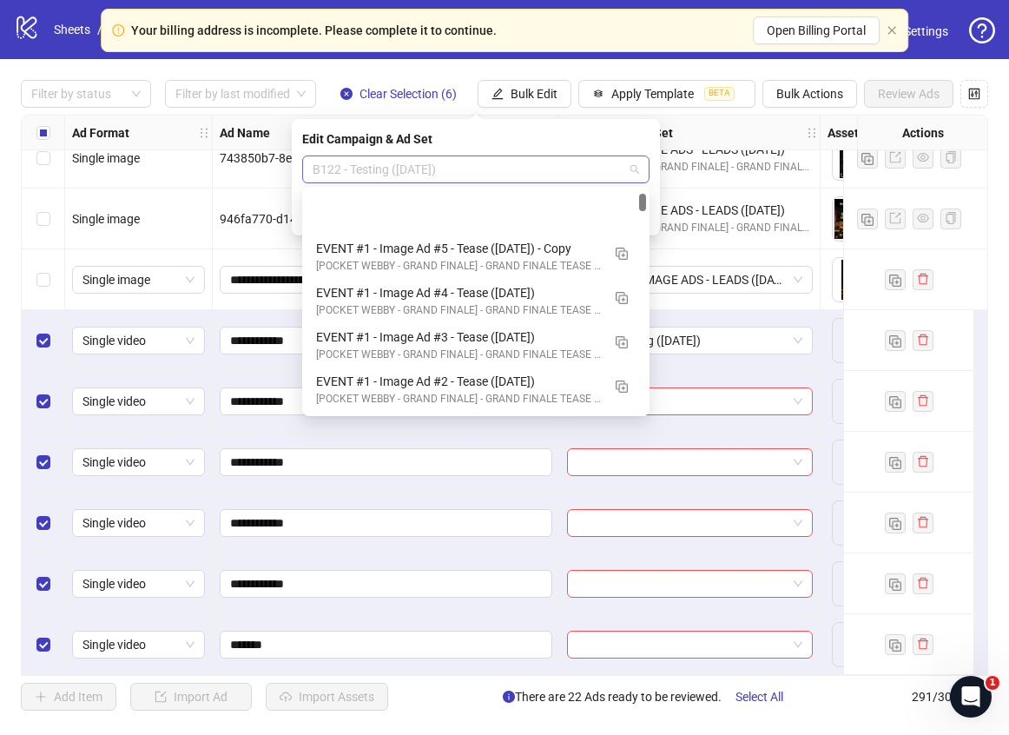
scroll to position [88, 0]
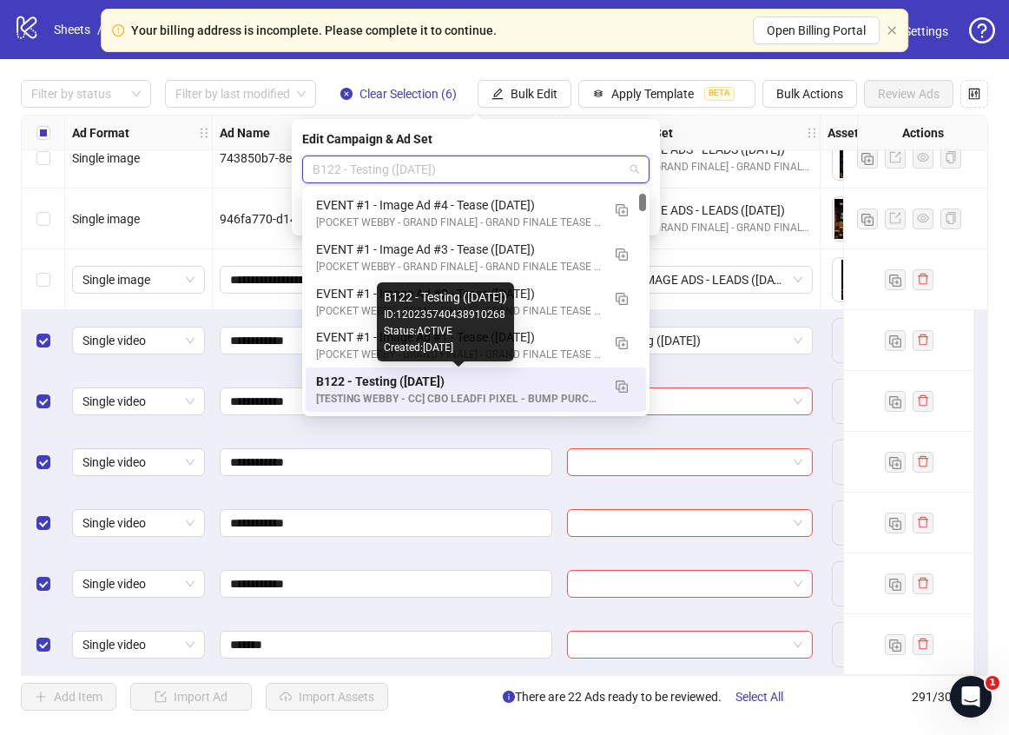
click at [534, 386] on div "B122 - Testing ([DATE])" at bounding box center [458, 381] width 285 height 19
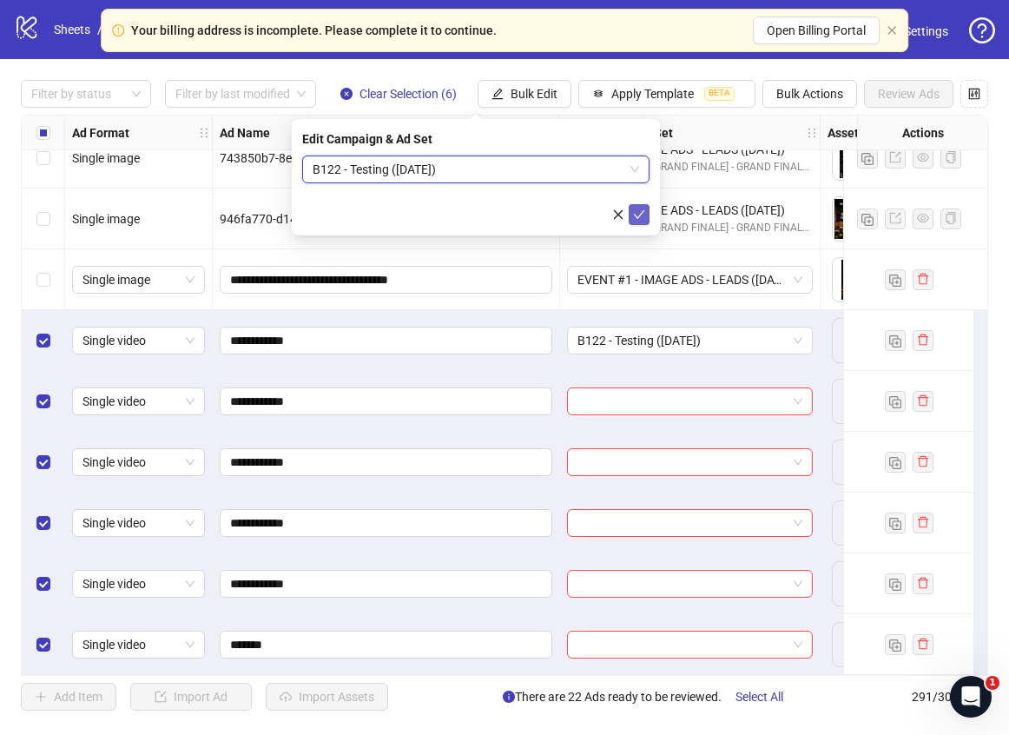
click at [639, 212] on icon "check" at bounding box center [639, 214] width 12 height 12
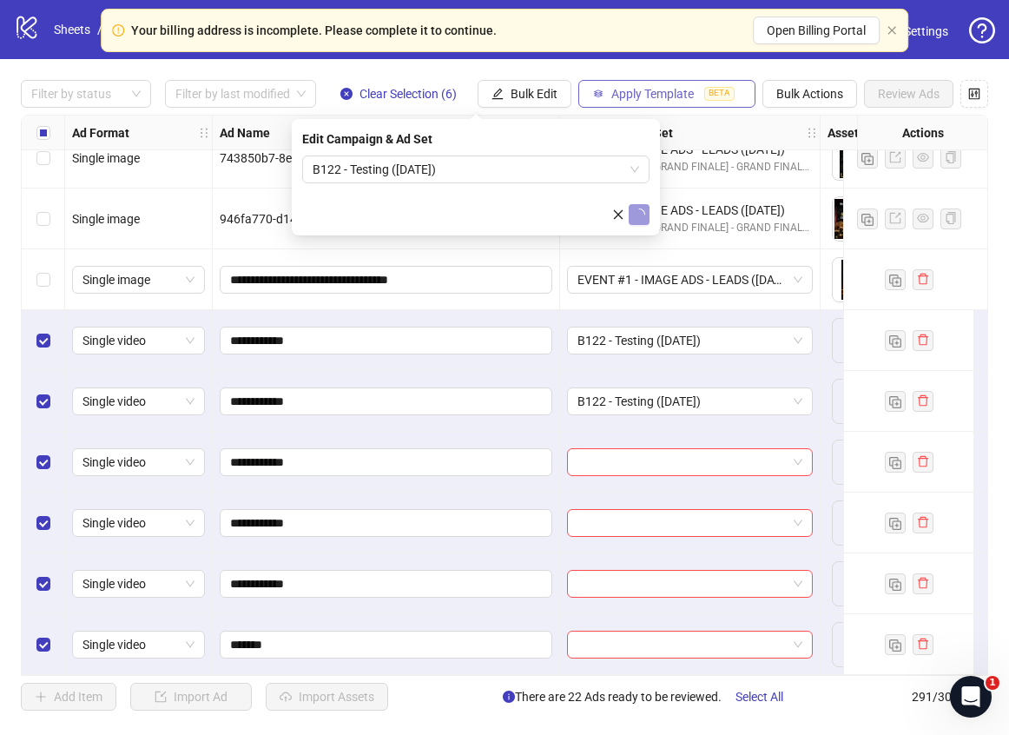
click at [709, 88] on span "BETA" at bounding box center [719, 94] width 30 height 14
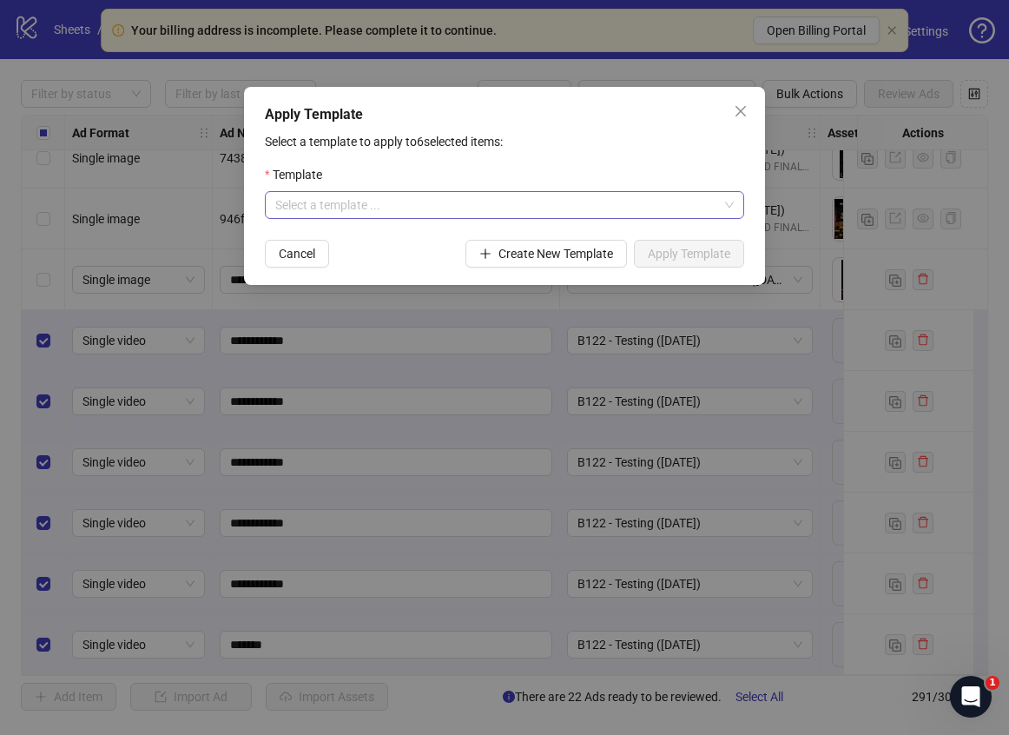
click at [626, 217] on input "search" at bounding box center [496, 205] width 443 height 26
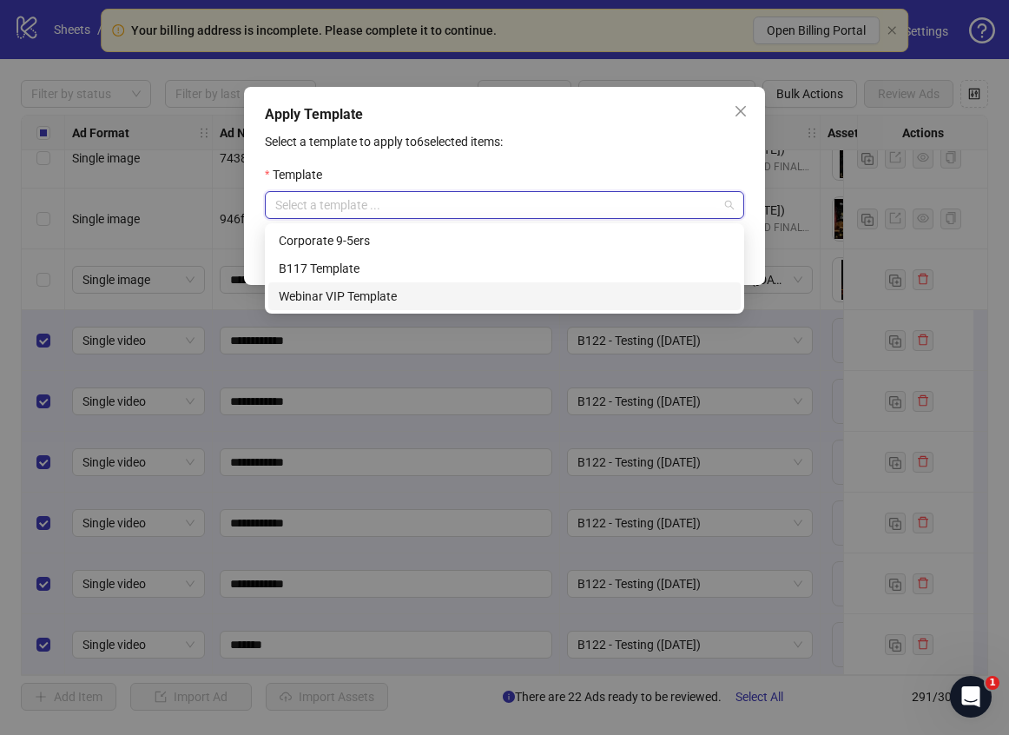
click at [539, 297] on div "Webinar VIP Template" at bounding box center [505, 296] width 452 height 19
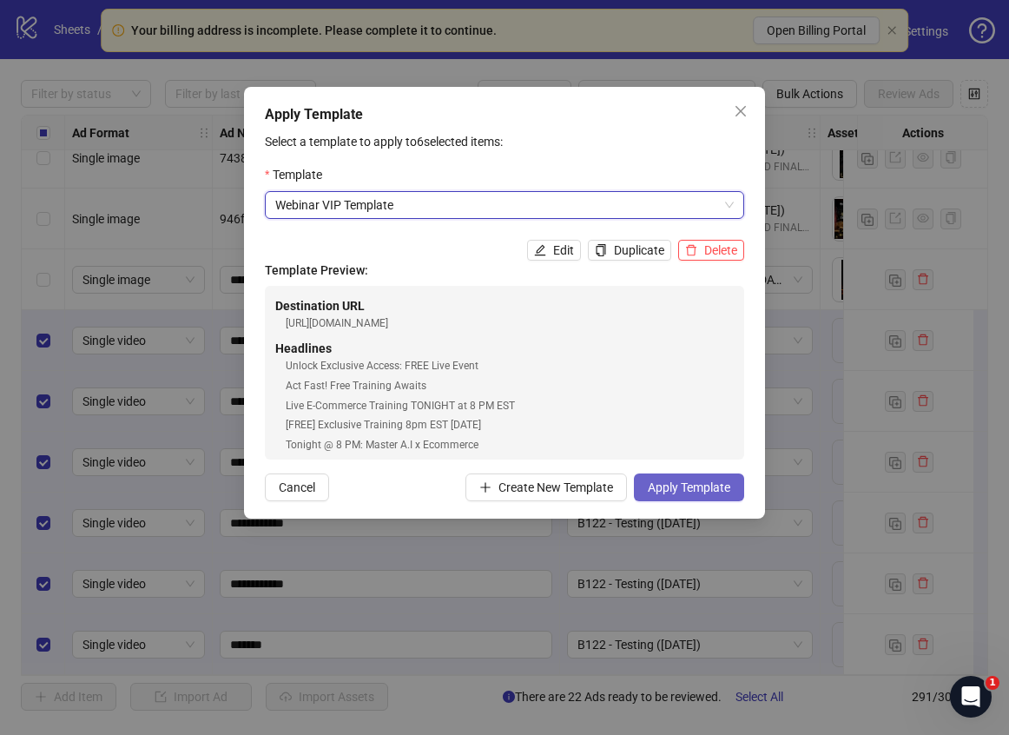
click at [694, 488] on span "Apply Template" at bounding box center [689, 487] width 83 height 14
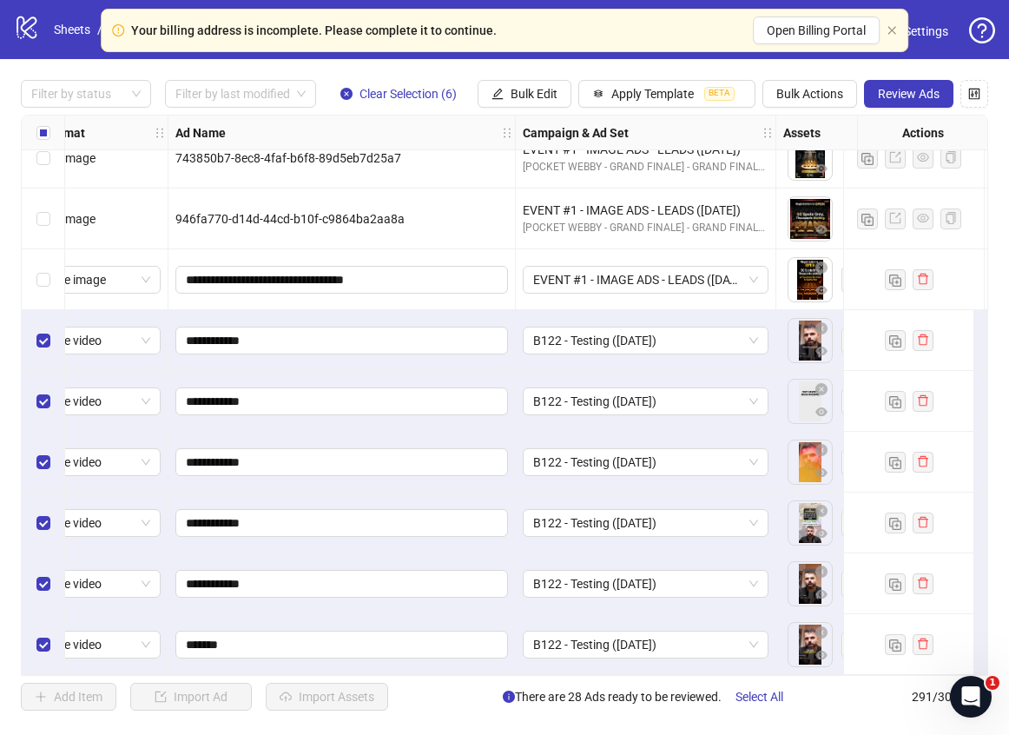
scroll to position [17172, 0]
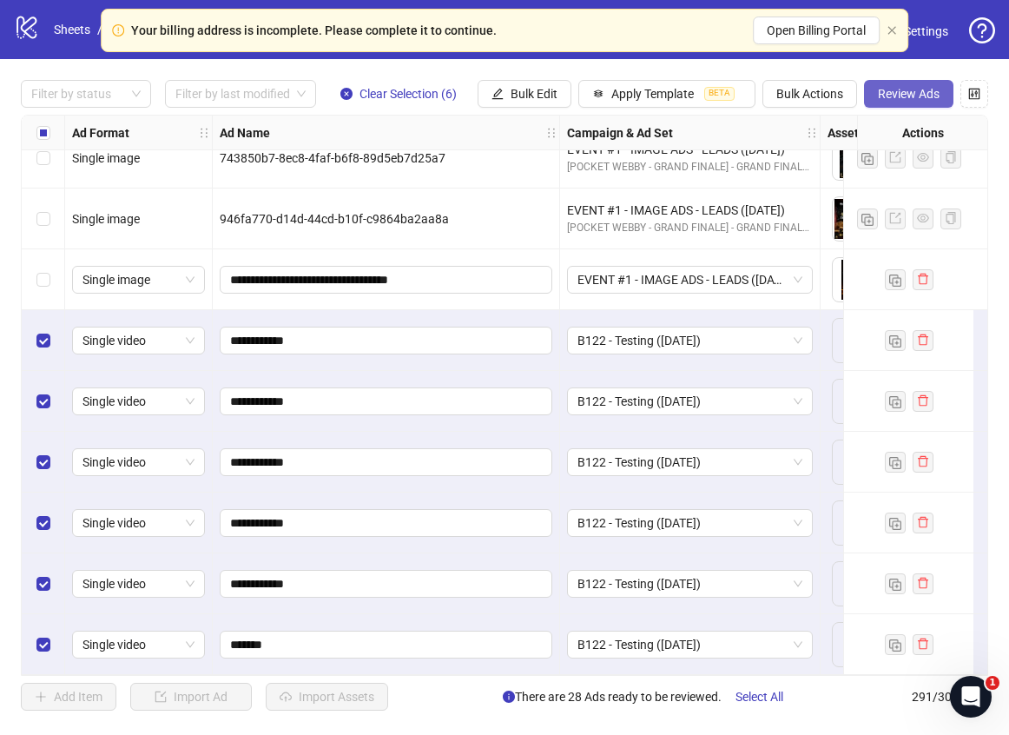
click at [922, 102] on button "Review Ads" at bounding box center [908, 94] width 89 height 28
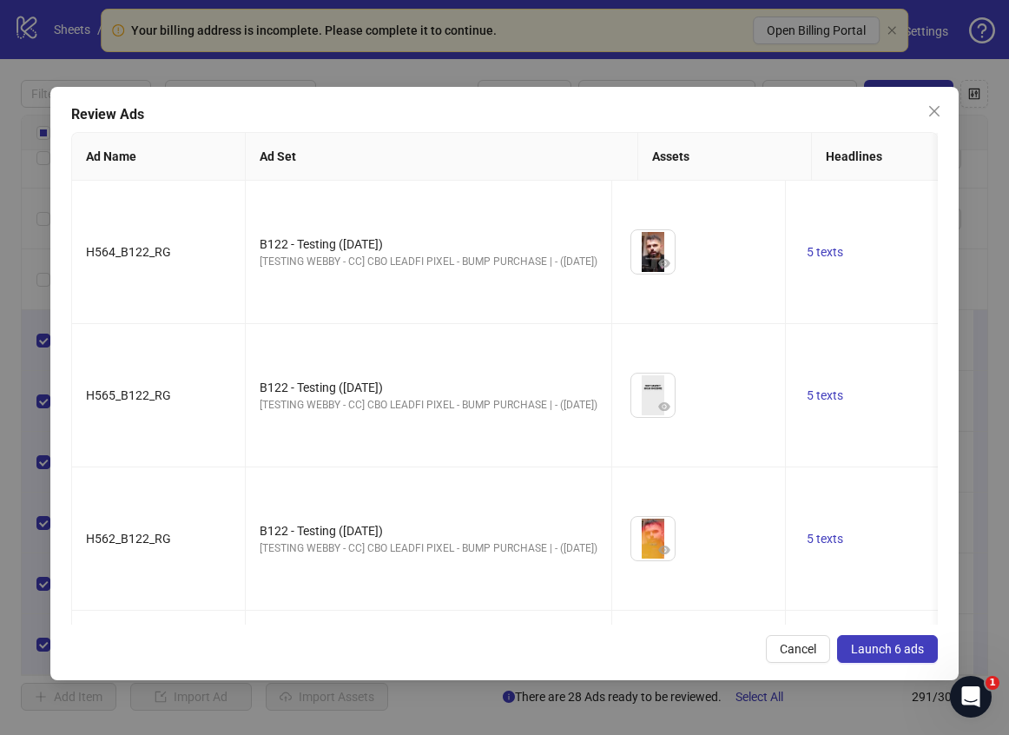
click at [870, 644] on span "Launch 6 ads" at bounding box center [887, 649] width 73 height 14
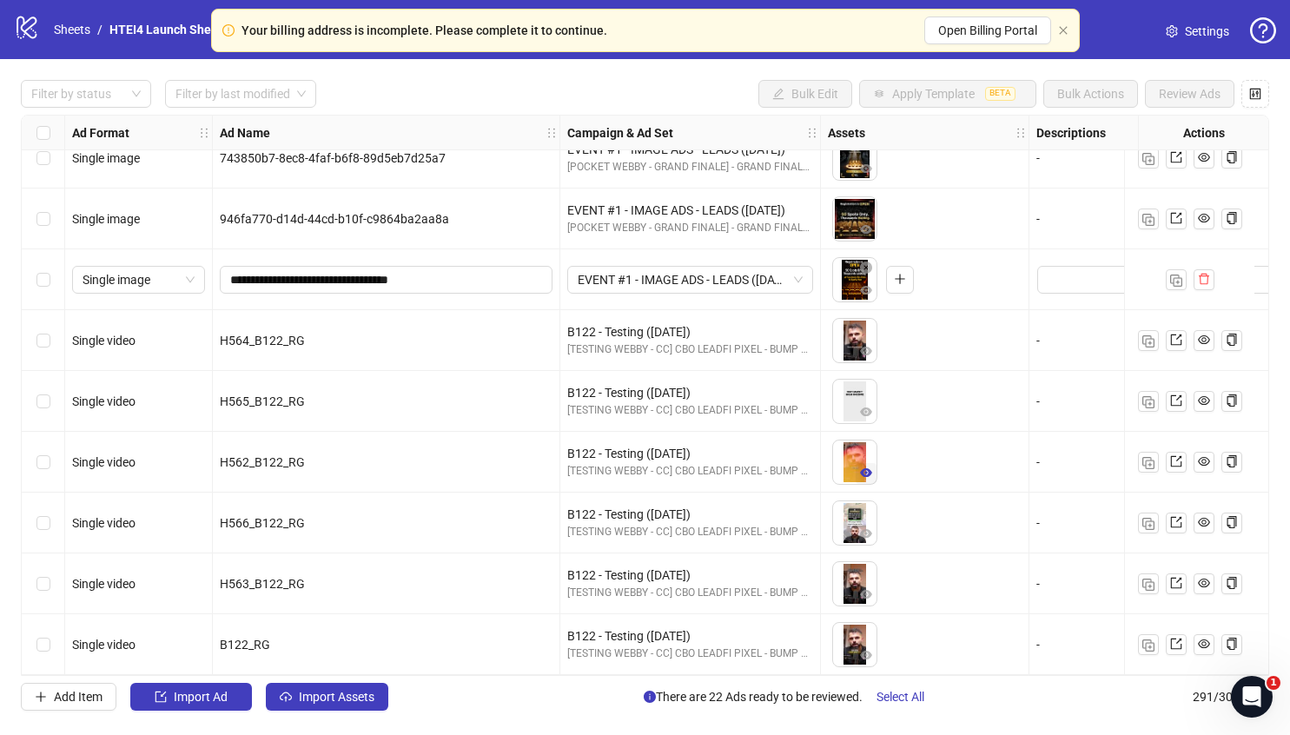
click at [866, 468] on icon "eye" at bounding box center [866, 472] width 12 height 9
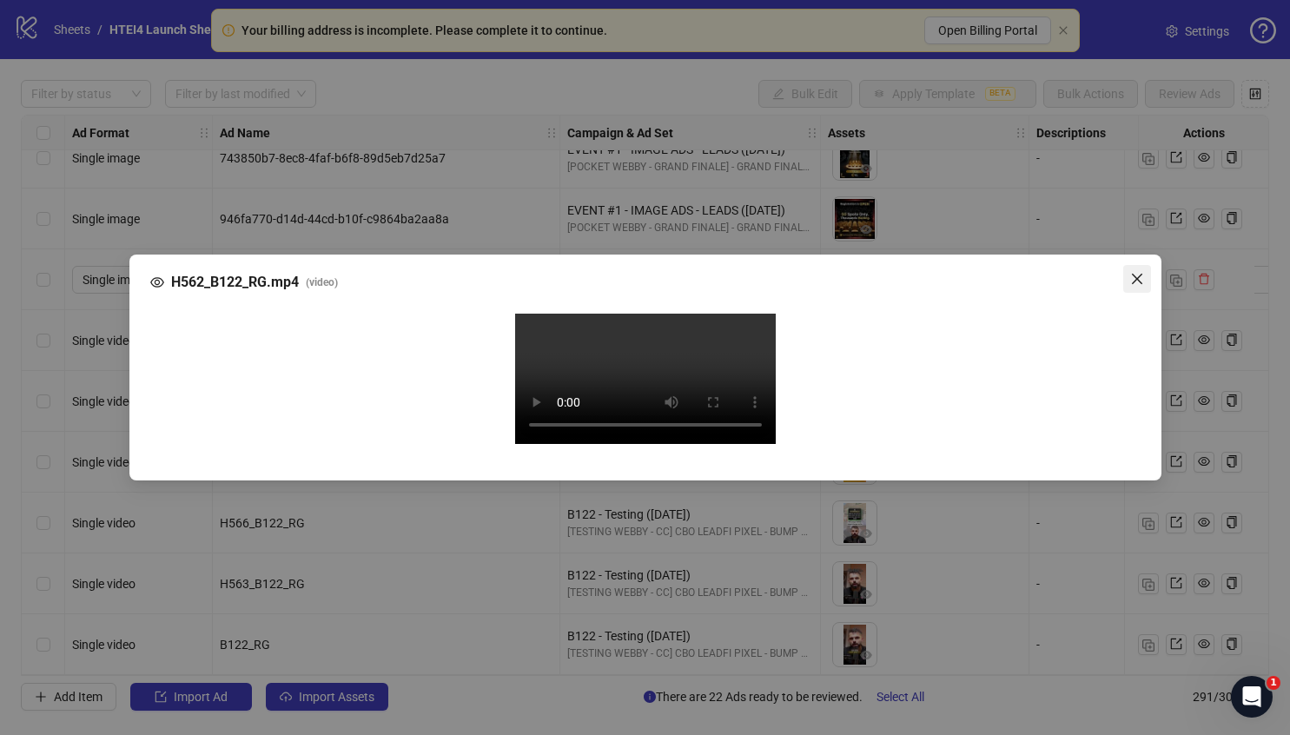
click at [1137, 274] on div "H562_B122_RG.mp4 ( video ) Your browser does not support the video tag." at bounding box center [645, 367] width 1032 height 226
